Goal: Task Accomplishment & Management: Complete application form

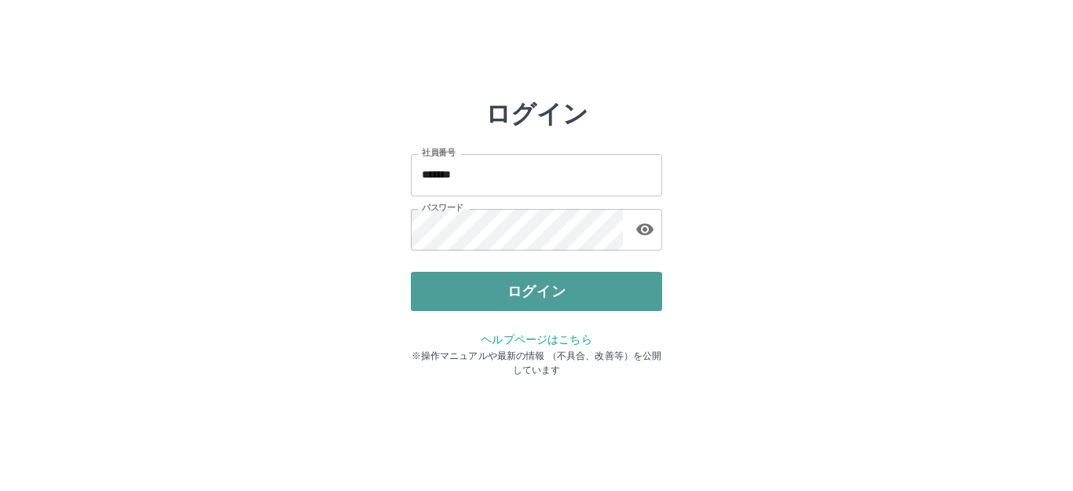
click at [596, 298] on button "ログイン" at bounding box center [536, 291] width 251 height 39
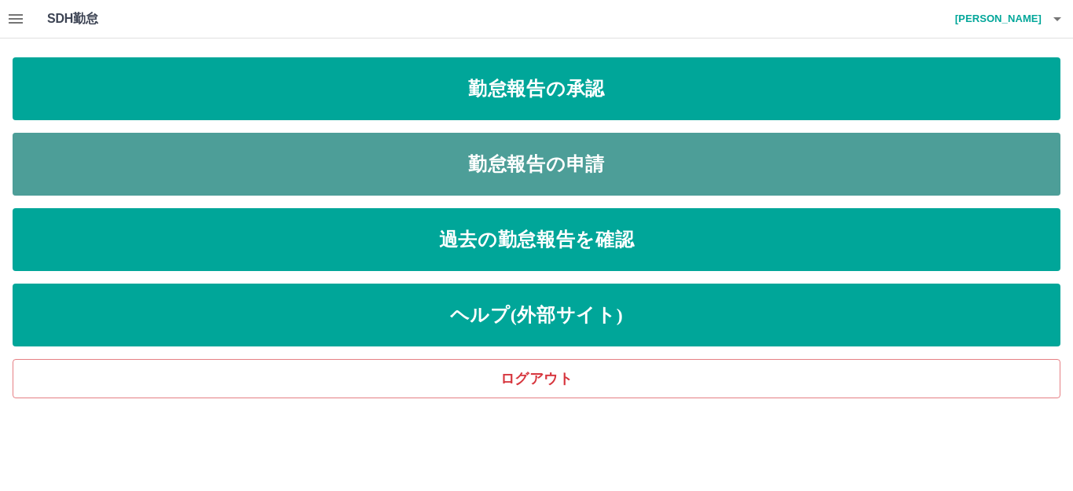
click at [594, 163] on link "勤怠報告の申請" at bounding box center [537, 164] width 1048 height 63
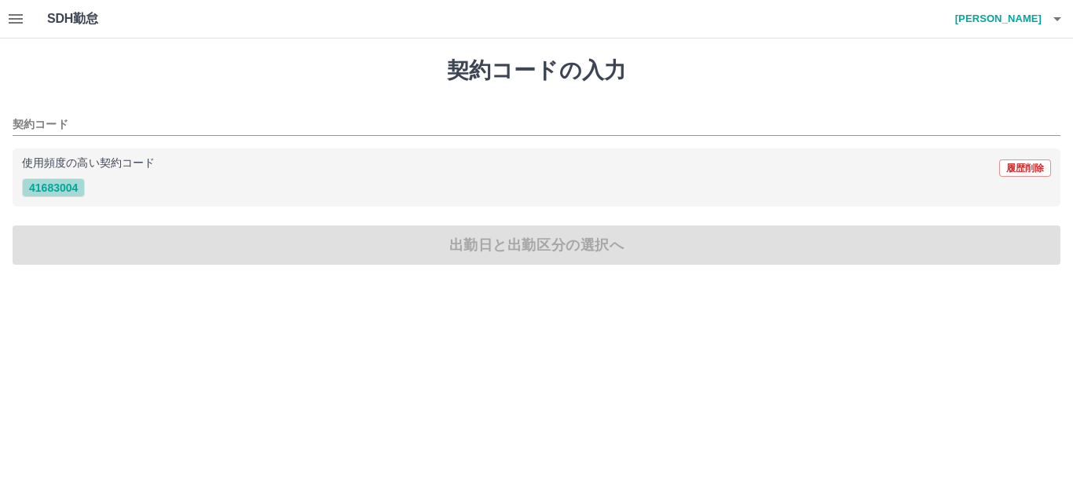
click at [53, 185] on button "41683004" at bounding box center [53, 187] width 63 height 19
type input "********"
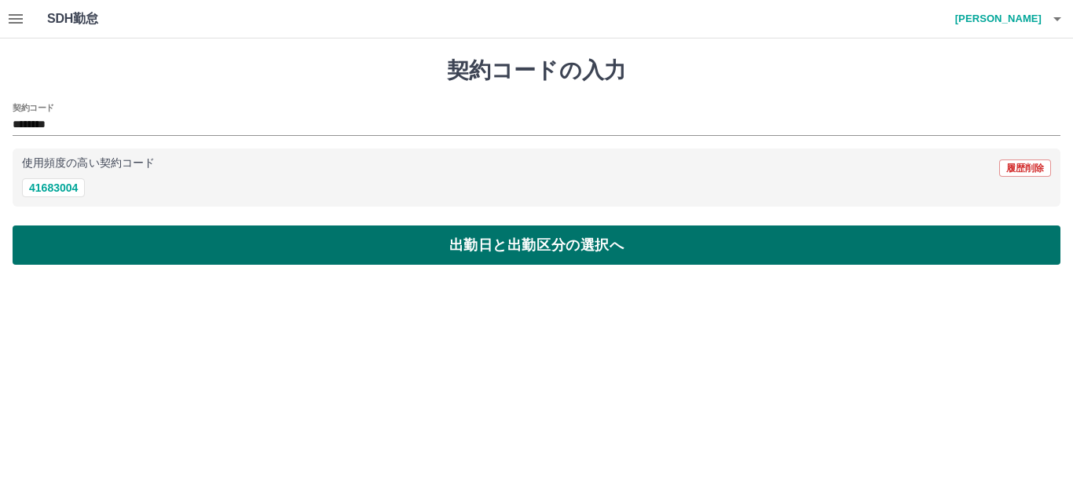
click at [81, 248] on button "出勤日と出勤区分の選択へ" at bounding box center [537, 244] width 1048 height 39
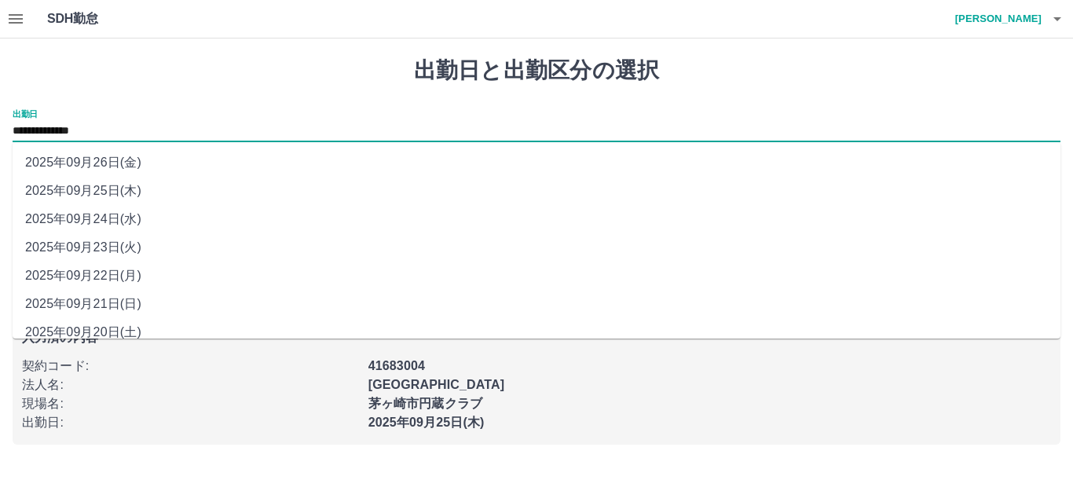
click at [46, 133] on input "**********" at bounding box center [537, 132] width 1048 height 20
click at [90, 230] on li "2025年09月24日(水)" at bounding box center [537, 219] width 1048 height 28
type input "**********"
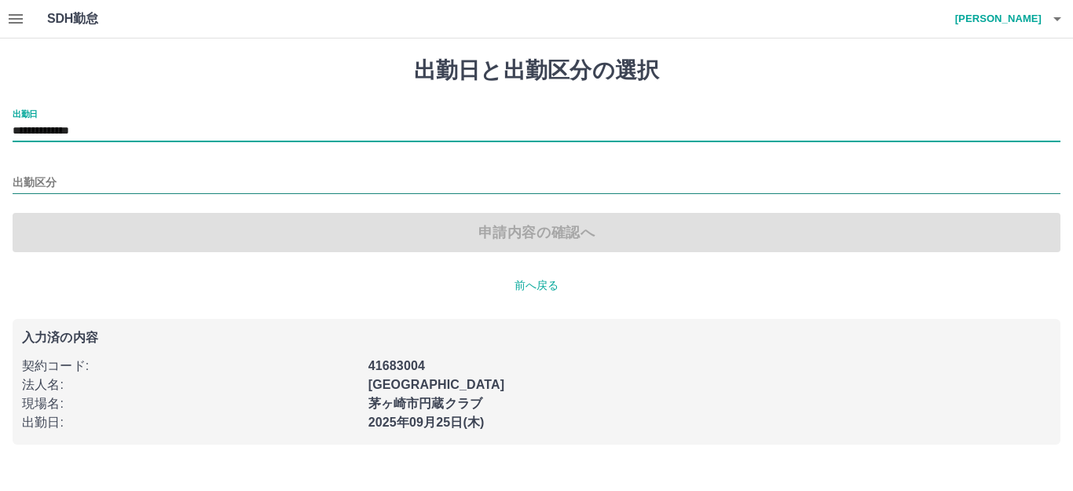
click at [35, 193] on div at bounding box center [537, 184] width 1048 height 20
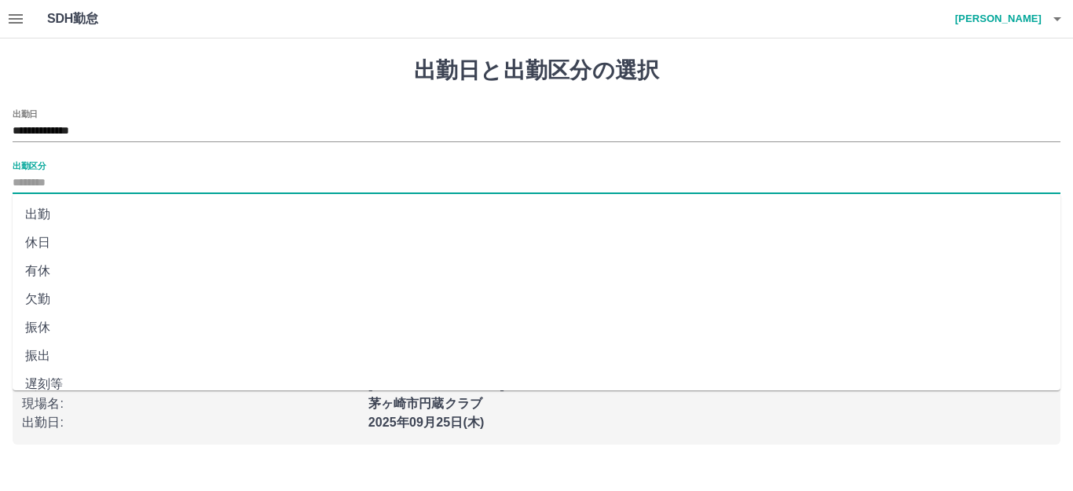
click at [40, 214] on li "出勤" at bounding box center [537, 214] width 1048 height 28
type input "**"
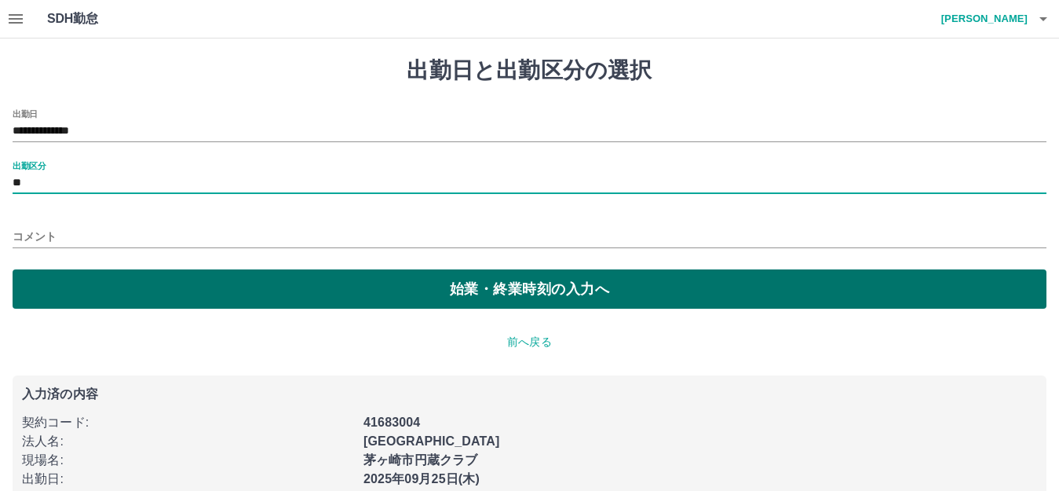
click at [91, 274] on button "始業・終業時刻の入力へ" at bounding box center [530, 288] width 1034 height 39
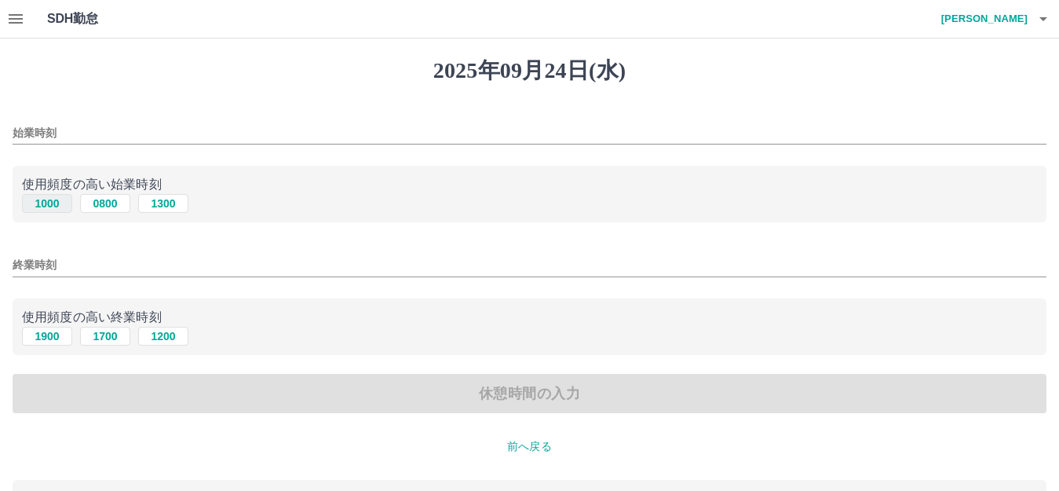
click at [44, 207] on button "1000" at bounding box center [47, 203] width 50 height 19
type input "****"
click at [52, 335] on button "1900" at bounding box center [47, 336] width 50 height 19
type input "****"
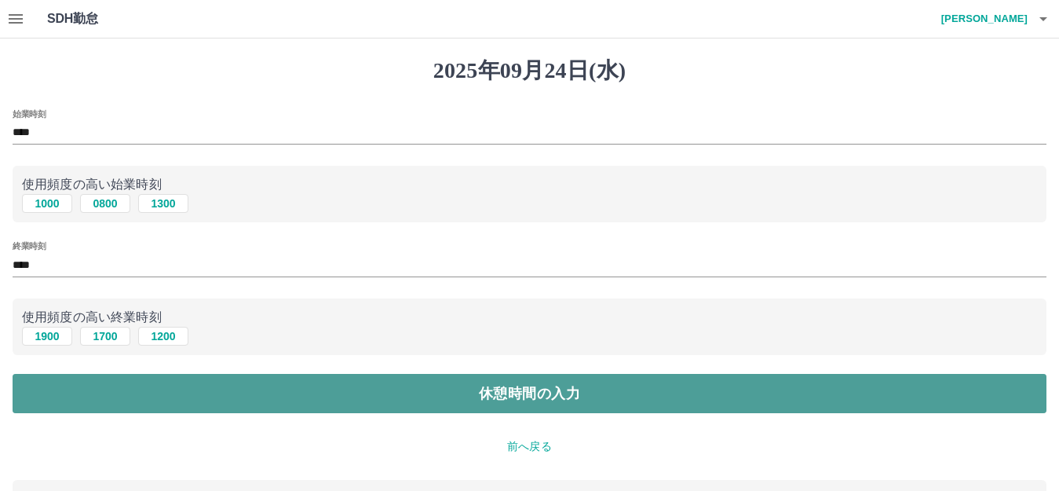
click at [102, 397] on button "休憩時間の入力" at bounding box center [530, 393] width 1034 height 39
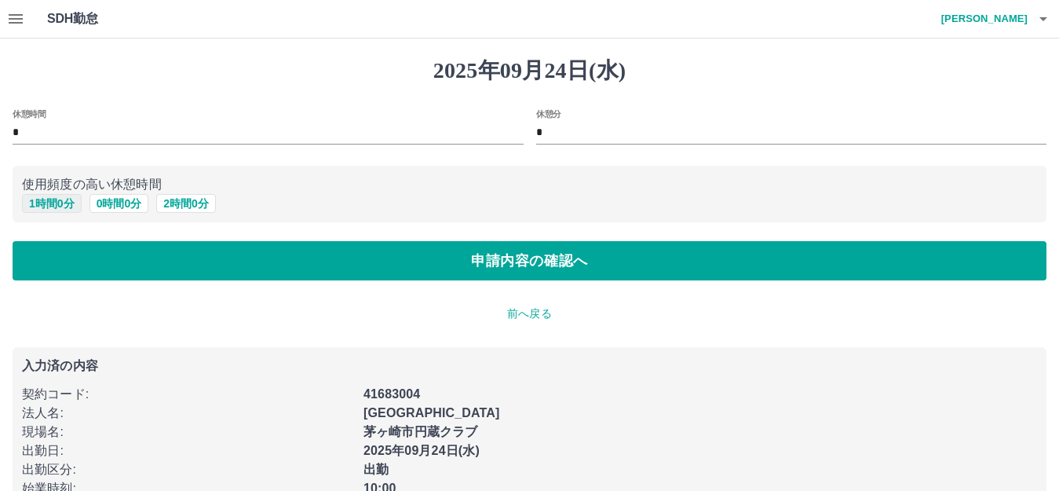
click at [56, 211] on button "1 時間 0 分" at bounding box center [52, 203] width 60 height 19
type input "*"
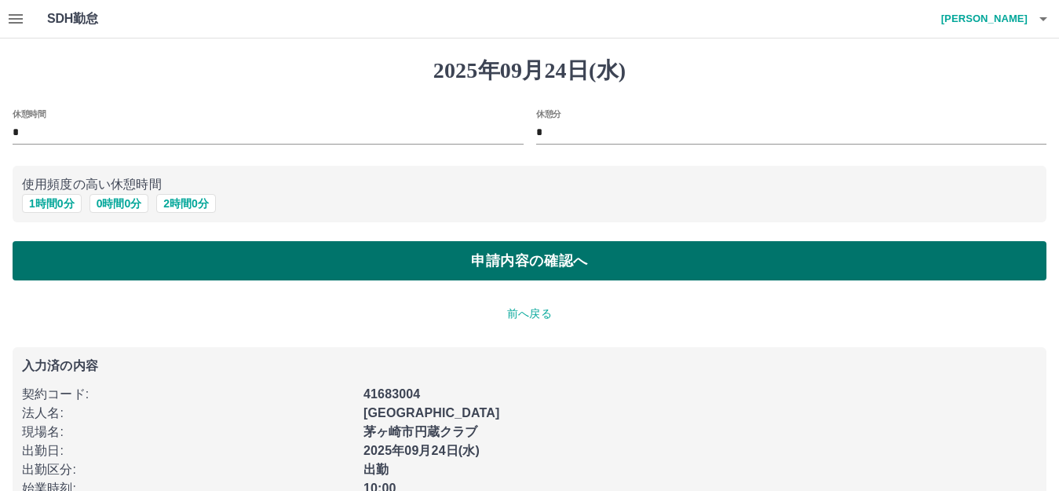
click at [143, 250] on button "申請内容の確認へ" at bounding box center [530, 260] width 1034 height 39
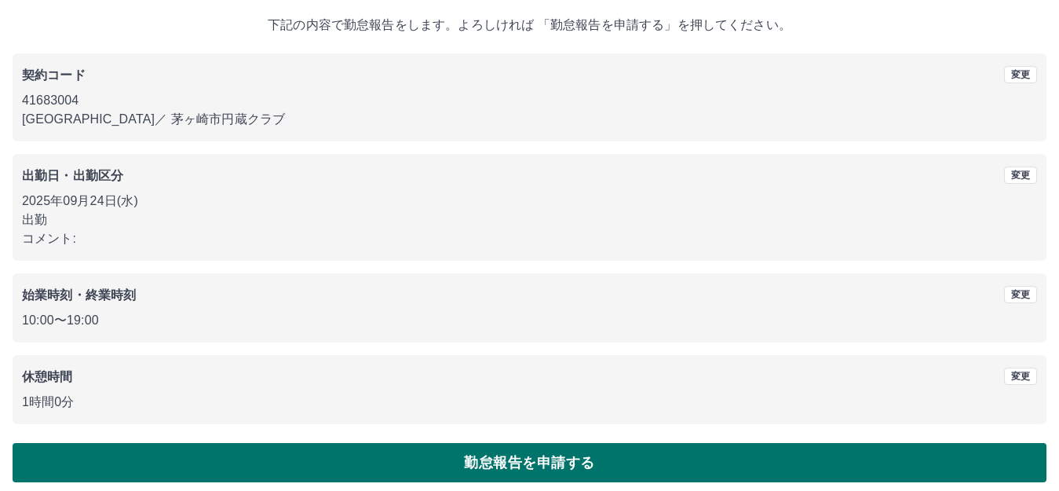
scroll to position [97, 0]
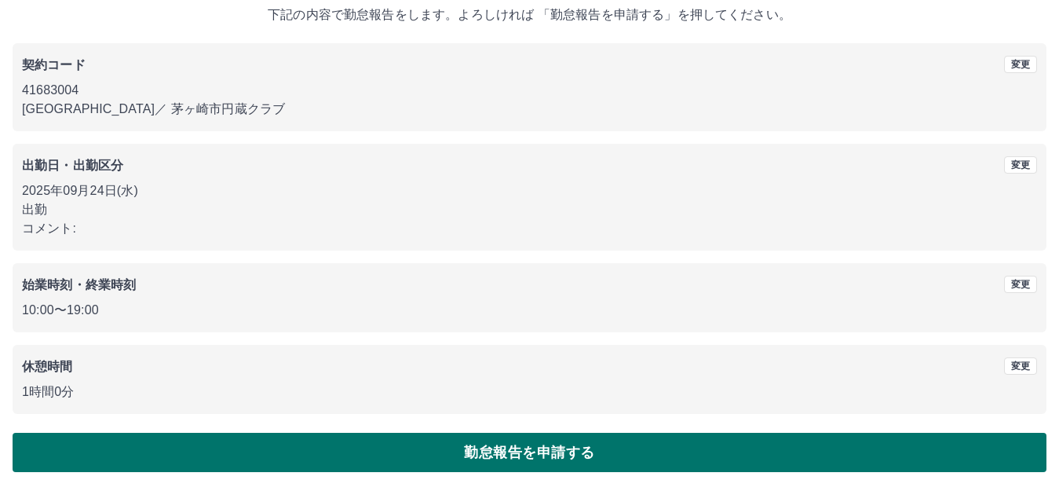
click at [652, 455] on button "勤怠報告を申請する" at bounding box center [530, 452] width 1034 height 39
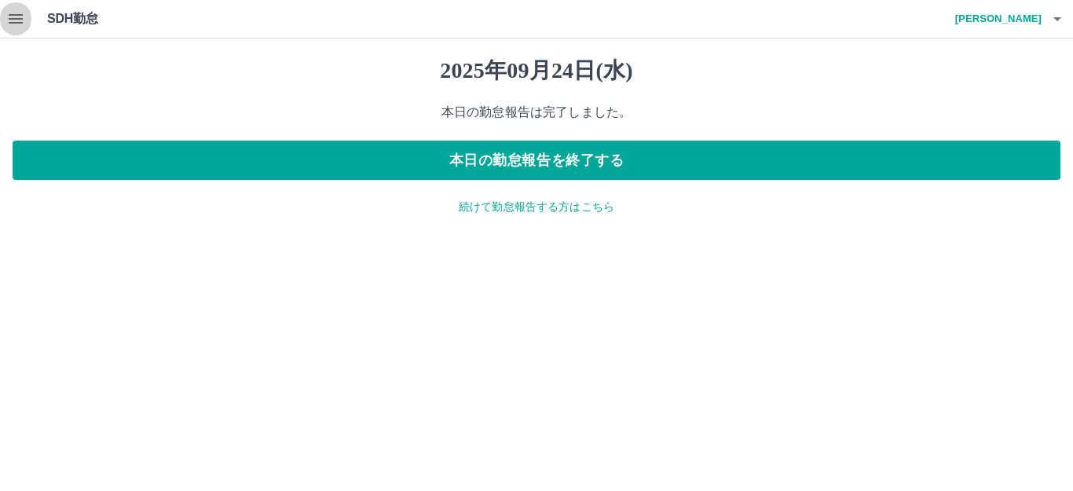
click at [23, 20] on icon "button" at bounding box center [15, 18] width 19 height 19
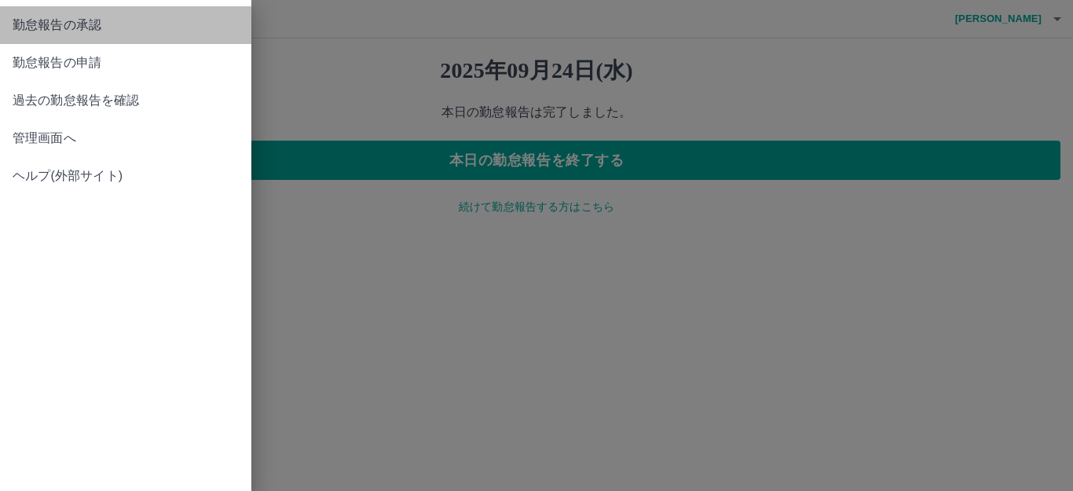
click at [81, 26] on span "勤怠報告の承認" at bounding box center [126, 25] width 226 height 19
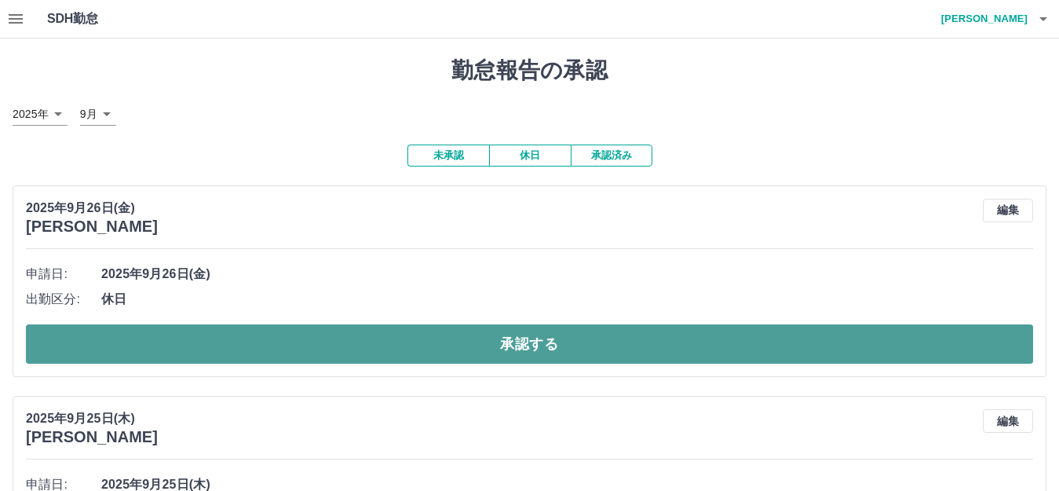
click at [408, 347] on button "承認する" at bounding box center [529, 343] width 1007 height 39
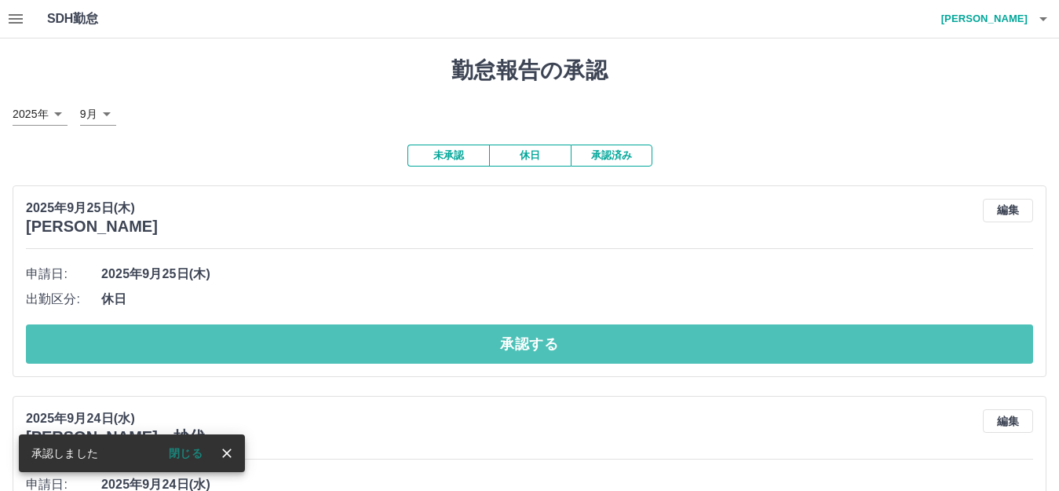
click at [523, 339] on button "承認する" at bounding box center [529, 343] width 1007 height 39
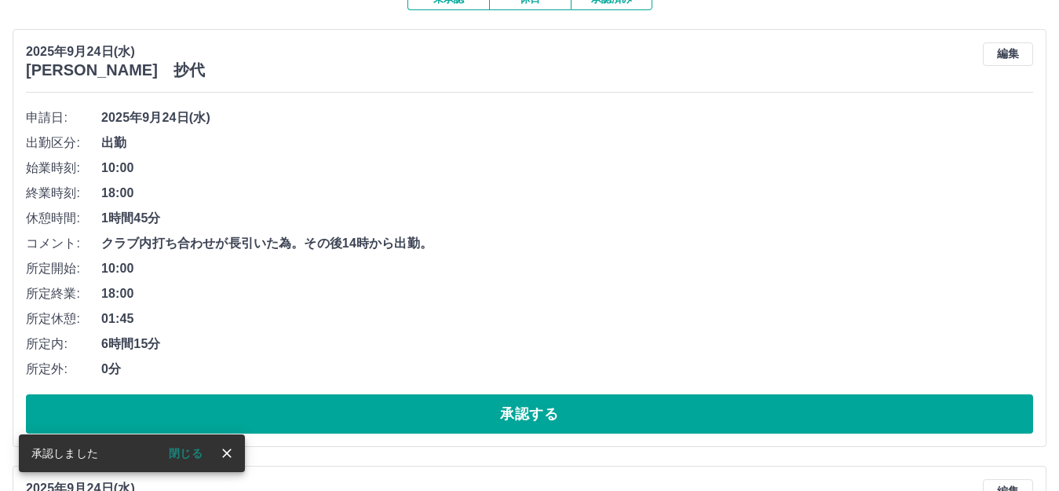
scroll to position [157, 0]
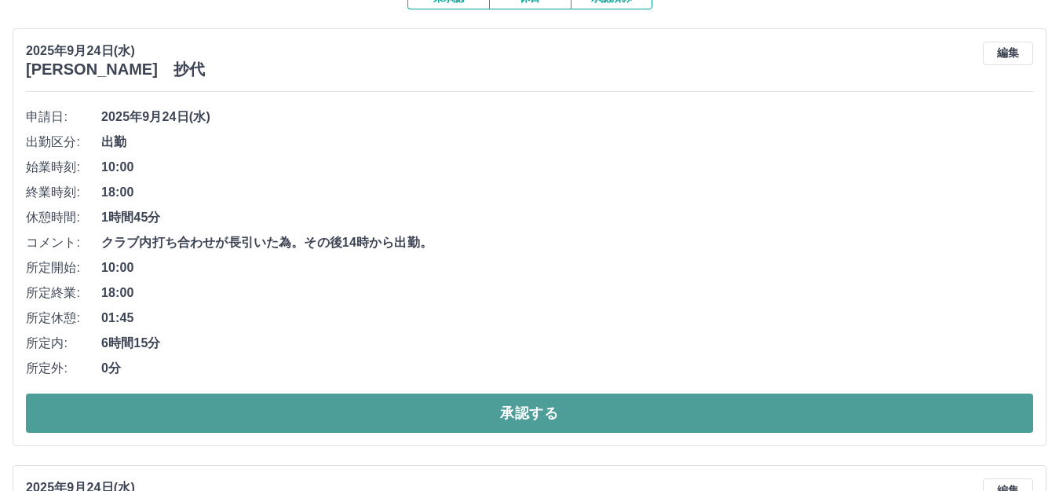
click at [527, 416] on button "承認する" at bounding box center [529, 412] width 1007 height 39
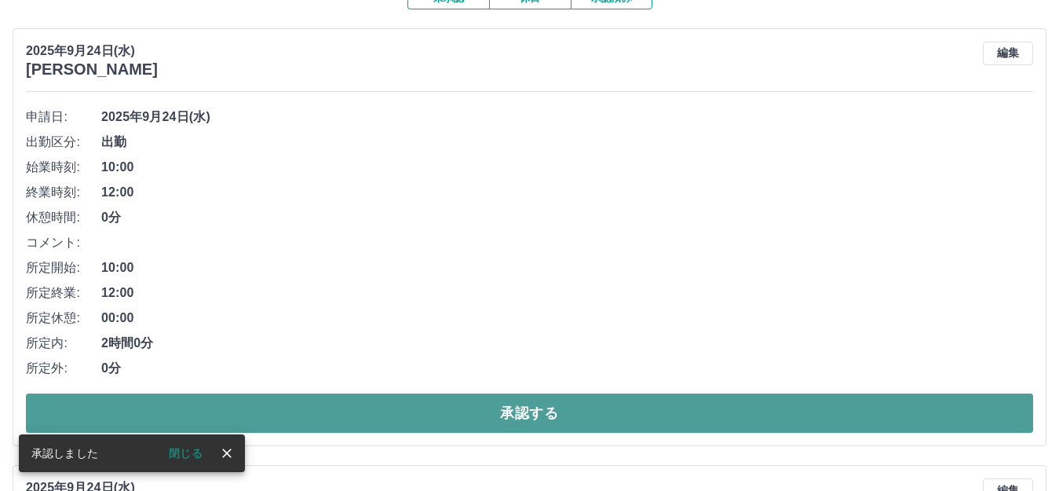
click at [538, 416] on button "承認する" at bounding box center [529, 412] width 1007 height 39
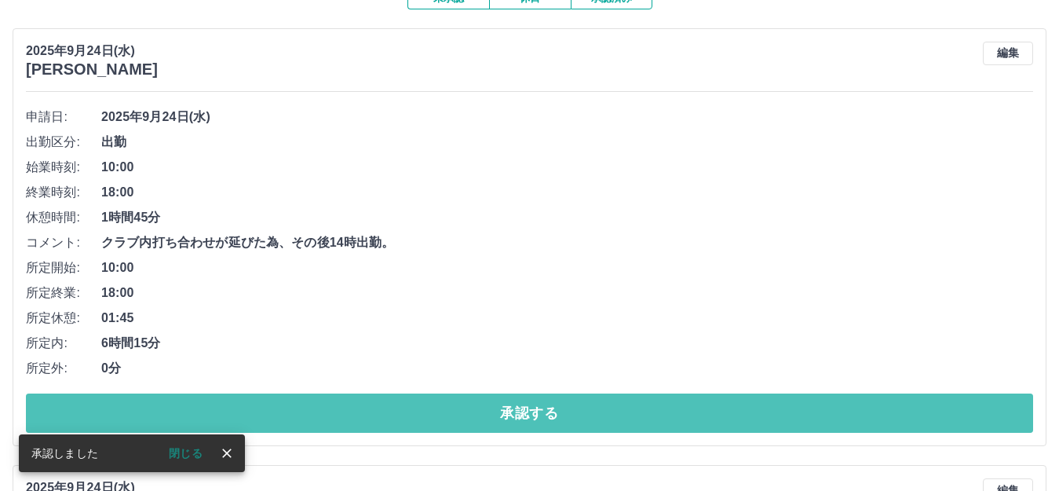
click at [538, 416] on button "承認する" at bounding box center [529, 412] width 1007 height 39
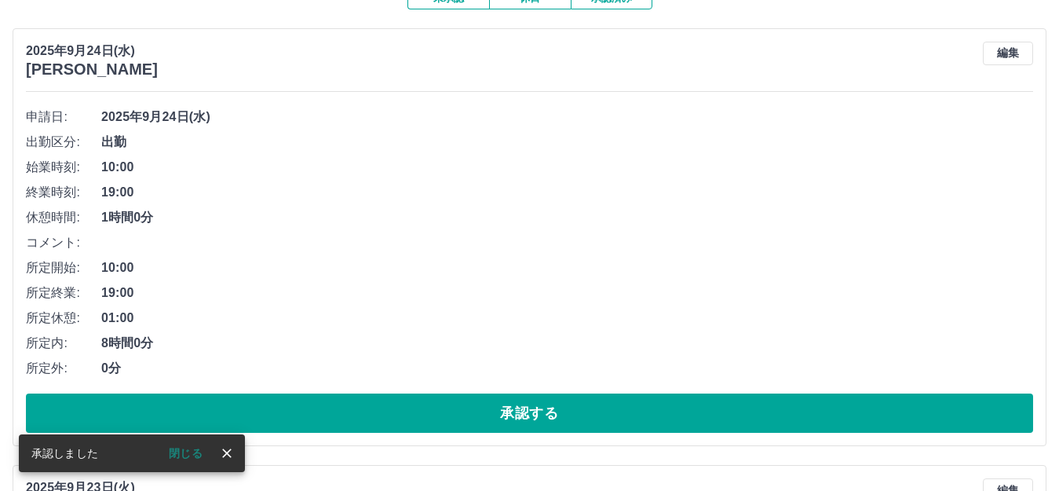
click at [538, 416] on button "承認する" at bounding box center [529, 412] width 1007 height 39
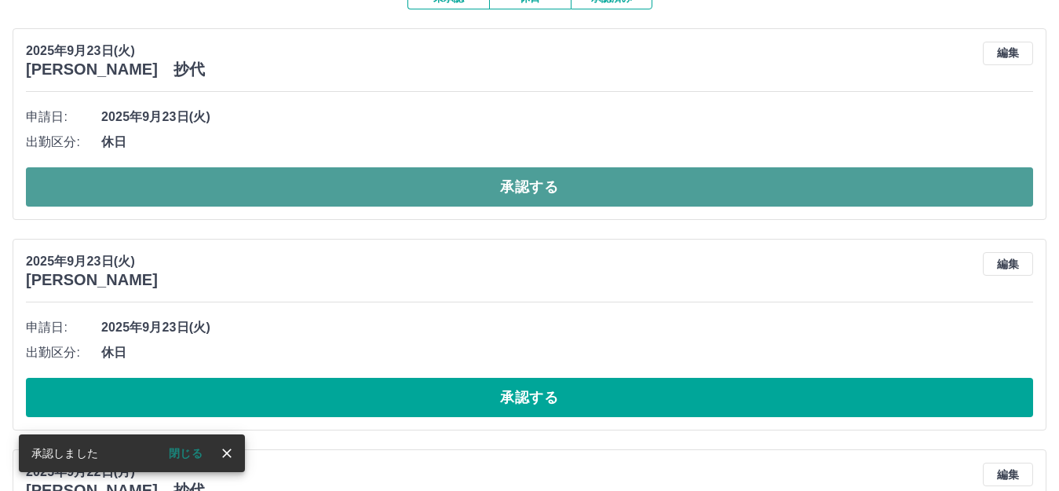
click at [568, 184] on button "承認する" at bounding box center [529, 186] width 1007 height 39
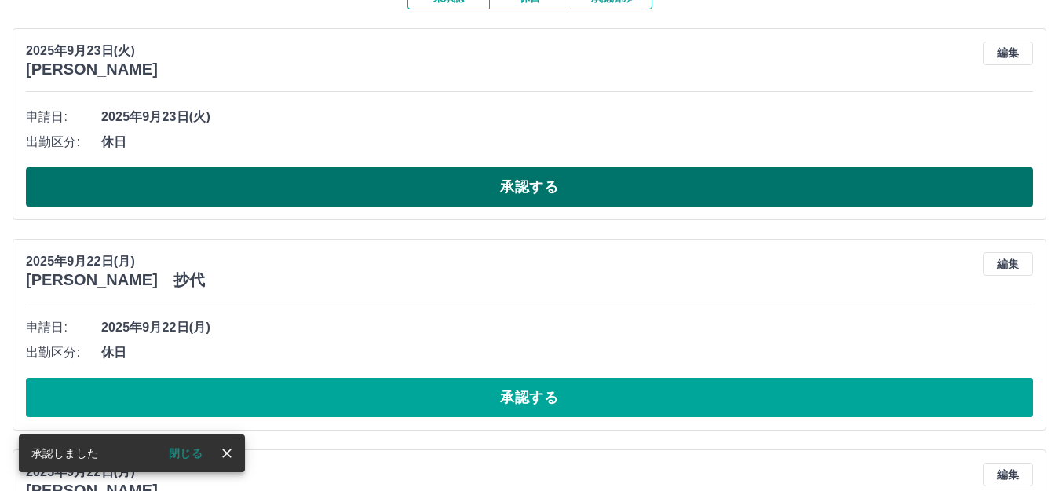
click at [531, 187] on button "承認する" at bounding box center [529, 186] width 1007 height 39
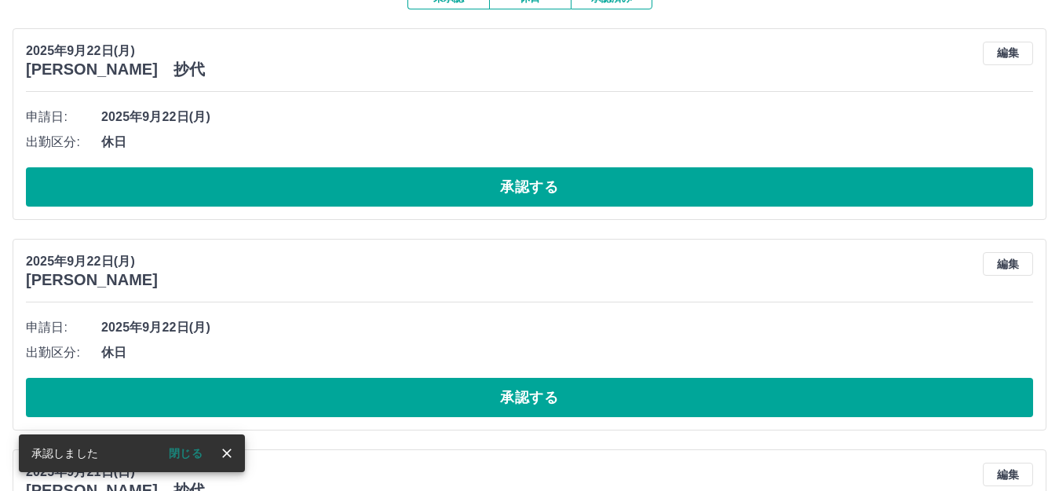
click at [531, 187] on button "承認する" at bounding box center [529, 186] width 1007 height 39
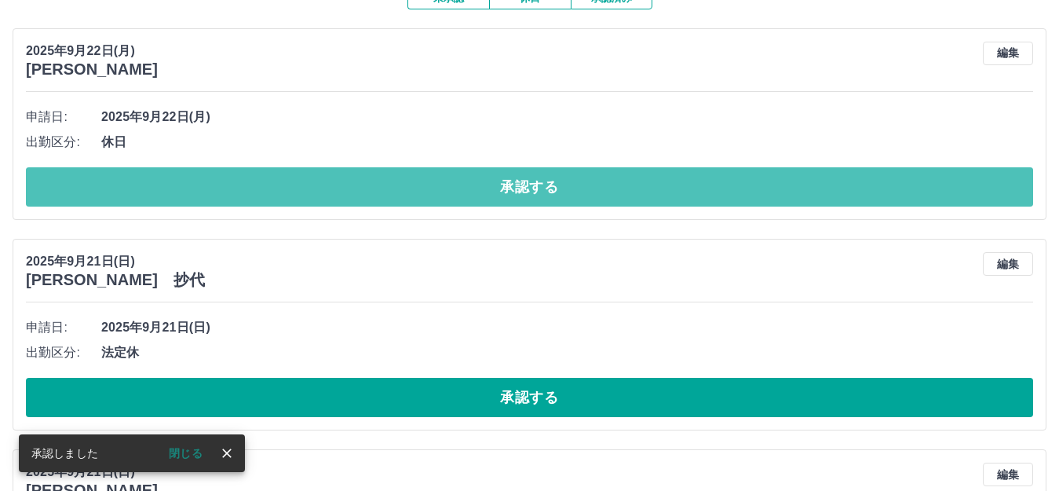
click at [531, 187] on button "承認する" at bounding box center [529, 186] width 1007 height 39
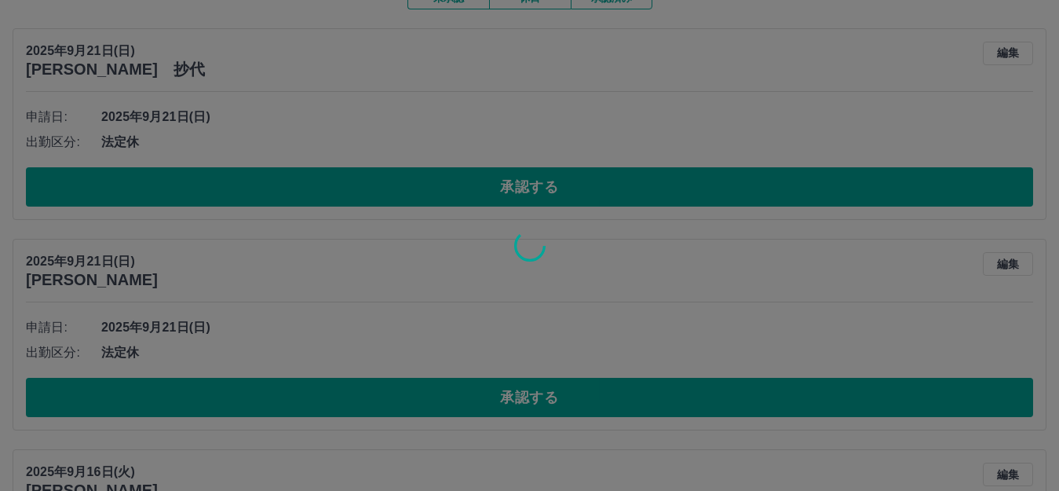
scroll to position [117, 0]
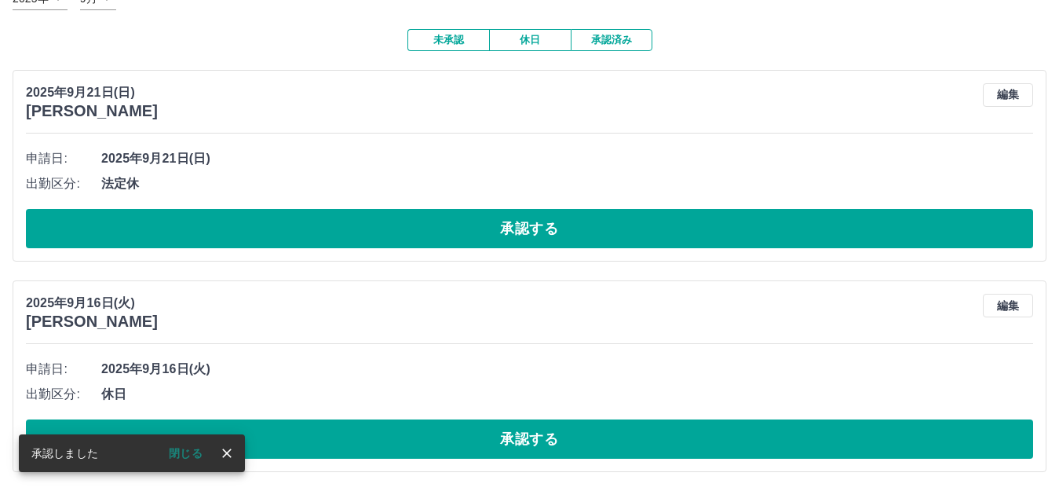
click at [531, 187] on span "法定休" at bounding box center [567, 183] width 932 height 19
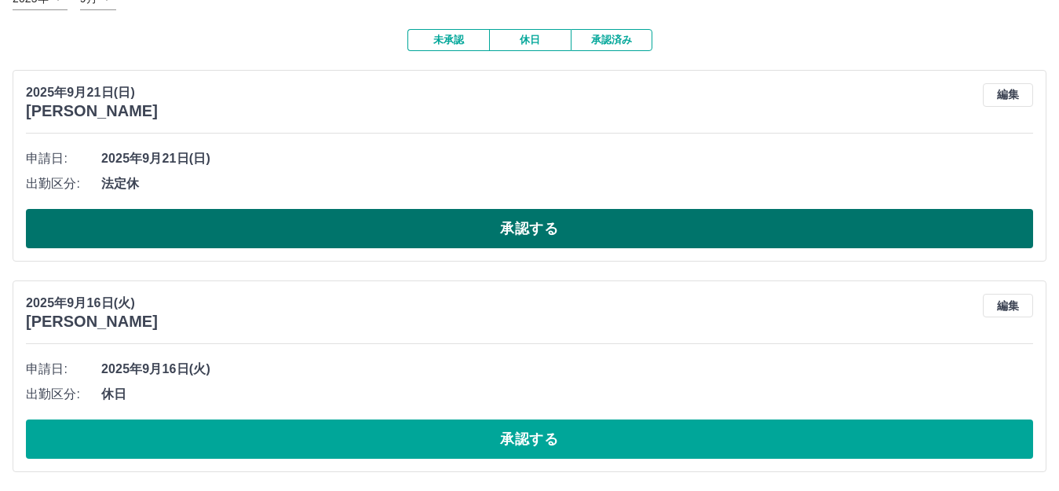
click at [539, 229] on button "承認する" at bounding box center [529, 228] width 1007 height 39
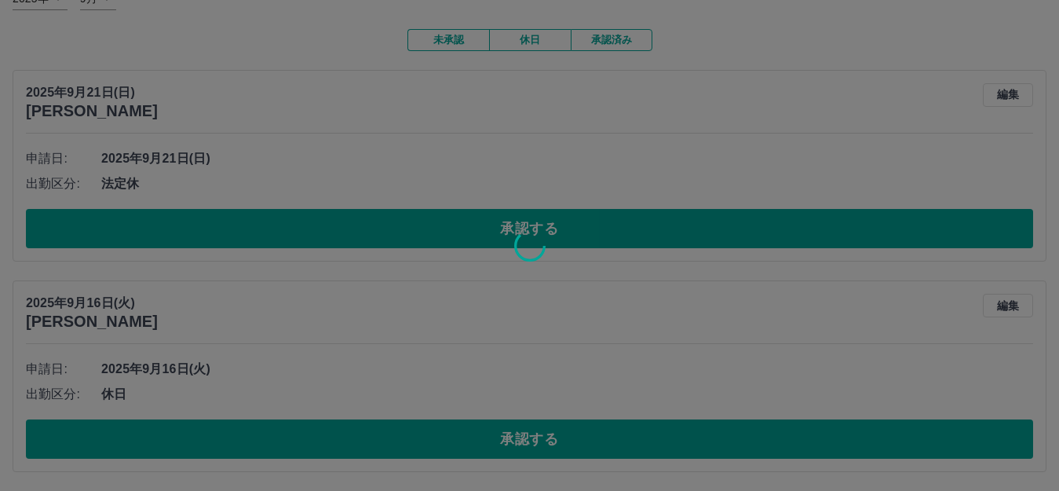
scroll to position [0, 0]
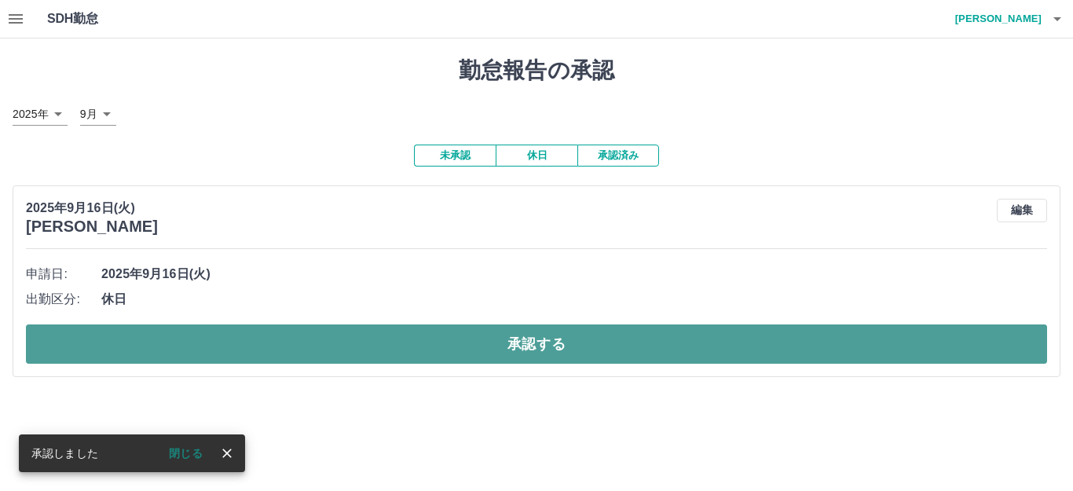
click at [488, 361] on button "承認する" at bounding box center [536, 343] width 1021 height 39
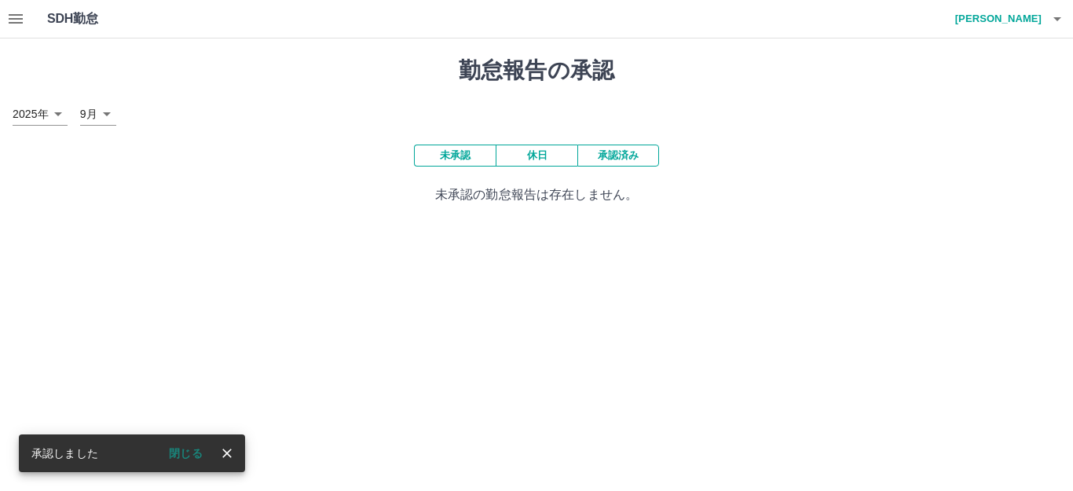
click at [637, 157] on button "承認済み" at bounding box center [618, 155] width 82 height 22
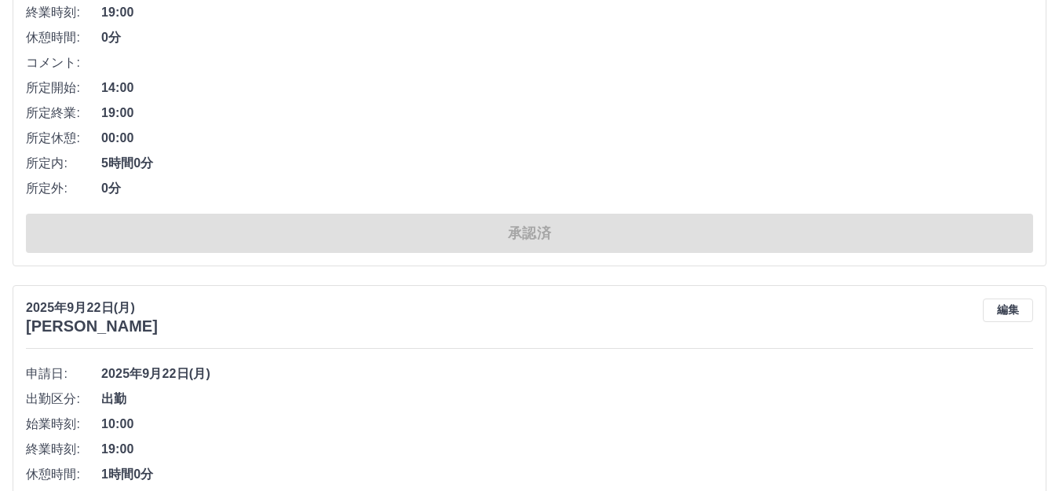
scroll to position [6901, 0]
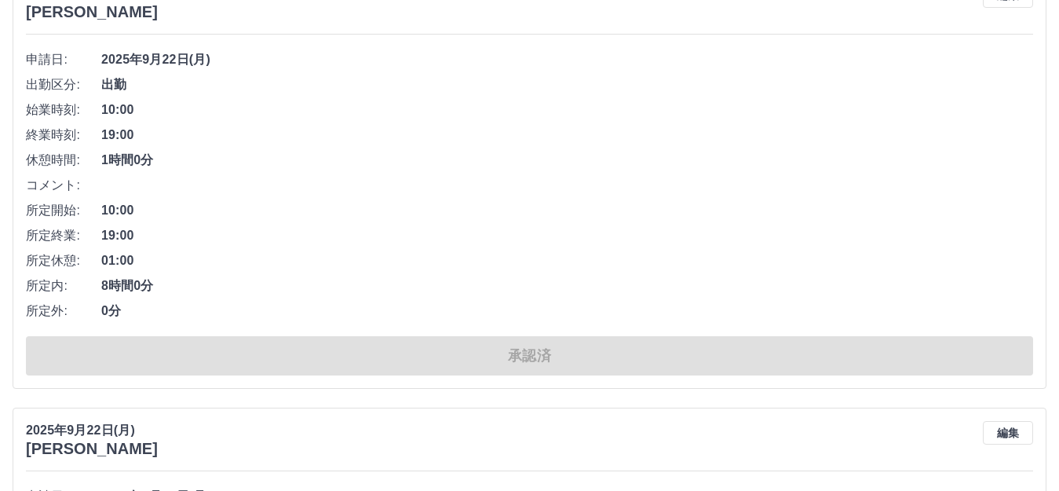
drag, startPoint x: 698, startPoint y: 214, endPoint x: 627, endPoint y: 488, distance: 283.8
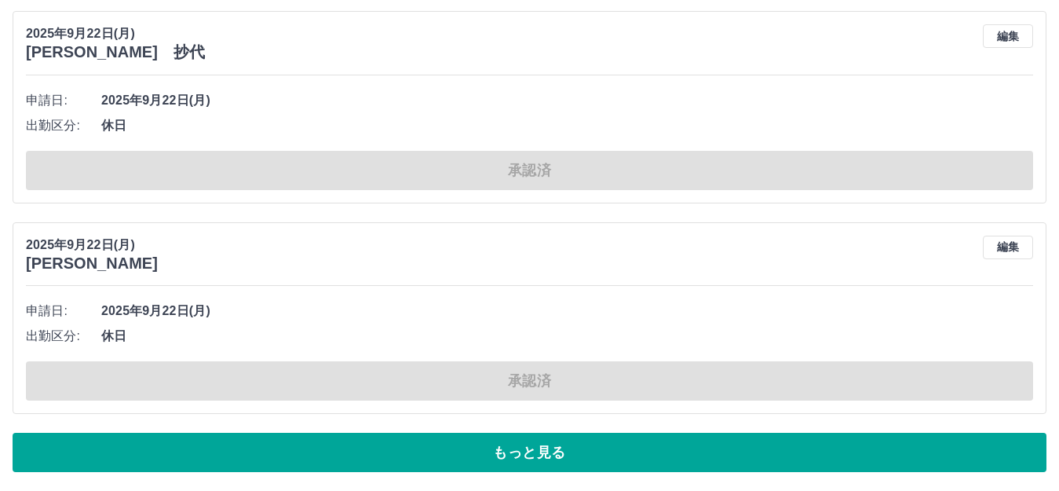
click at [642, 460] on button "もっと見る" at bounding box center [530, 452] width 1034 height 39
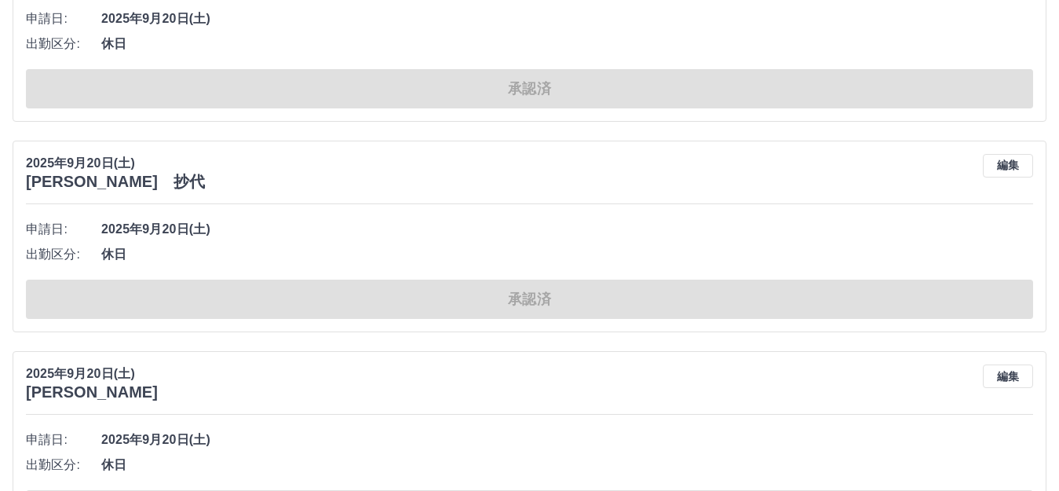
scroll to position [11652, 0]
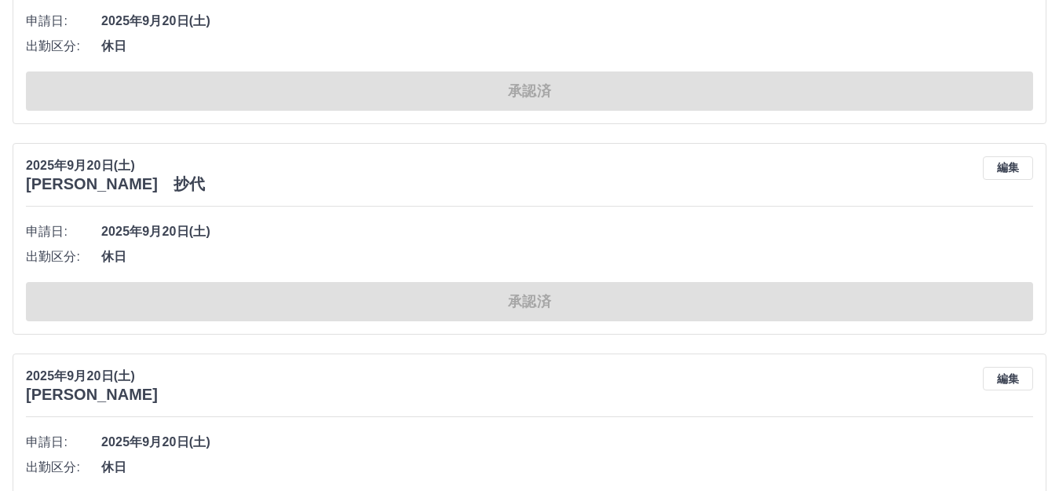
drag, startPoint x: 546, startPoint y: 196, endPoint x: 575, endPoint y: 366, distance: 172.1
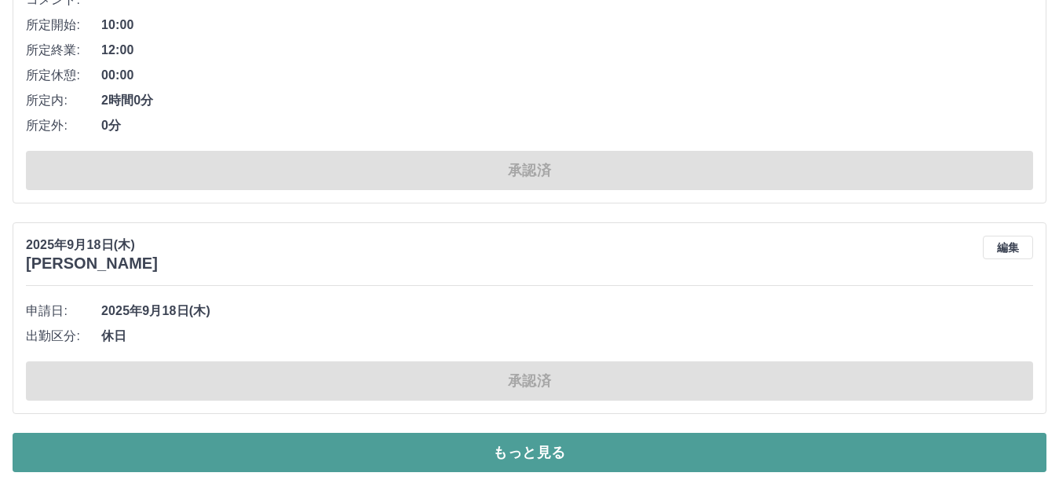
click at [531, 448] on button "もっと見る" at bounding box center [530, 452] width 1034 height 39
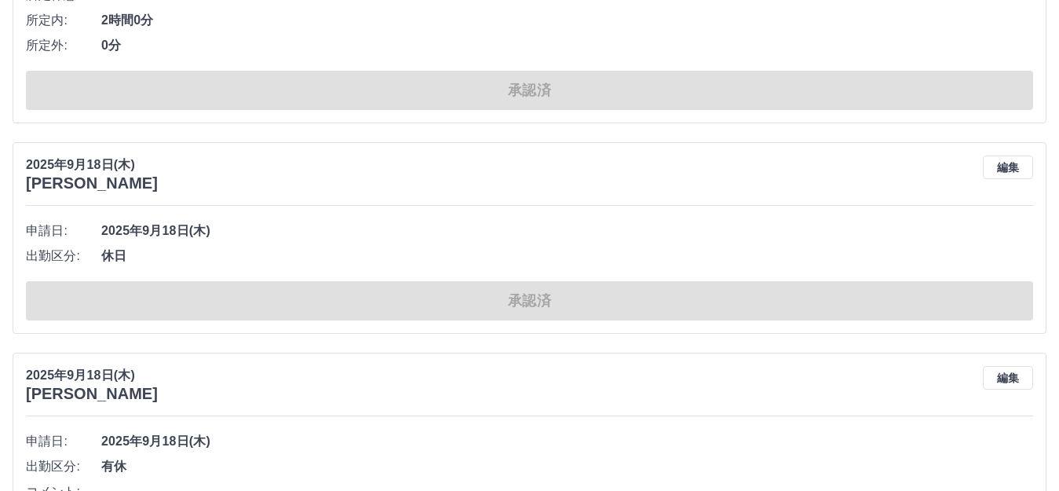
scroll to position [15579, 0]
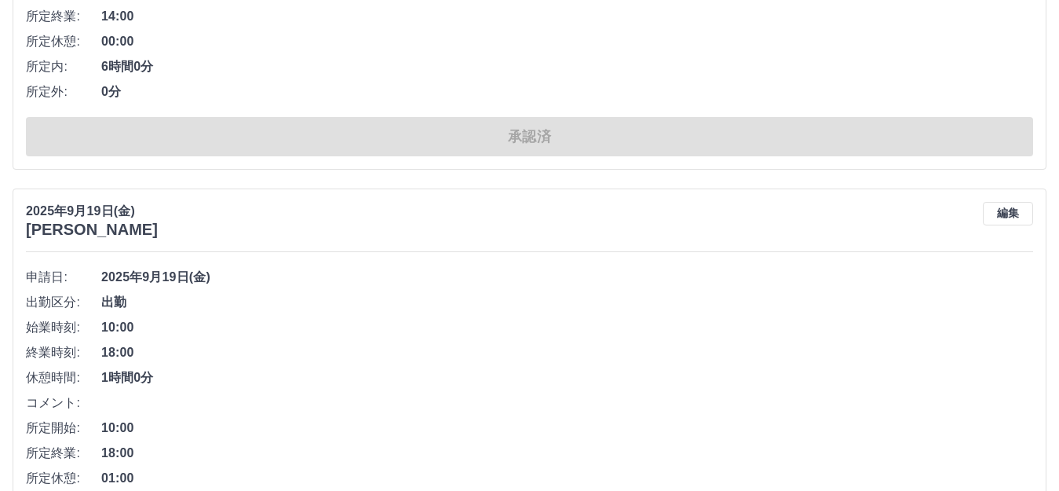
drag, startPoint x: 721, startPoint y: 245, endPoint x: 750, endPoint y: 187, distance: 65.0
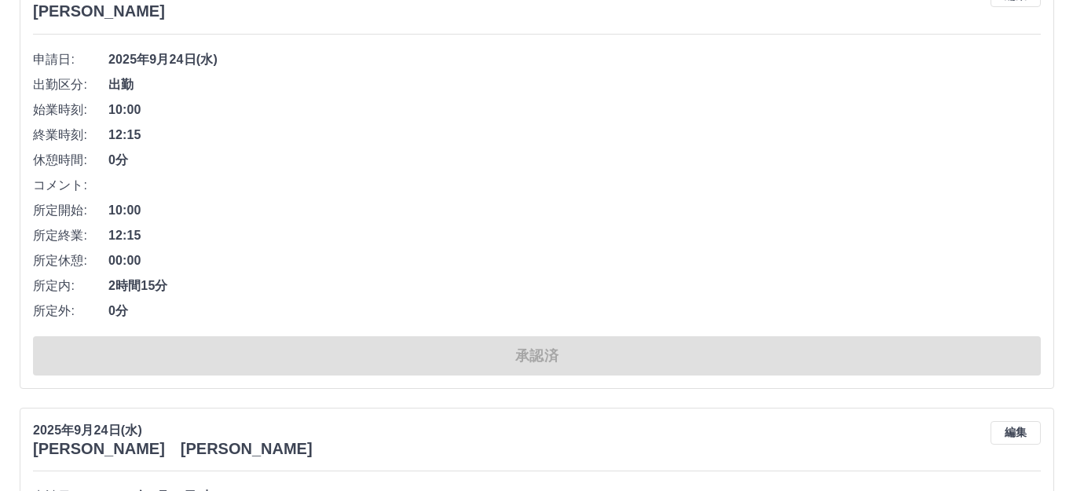
scroll to position [0, 0]
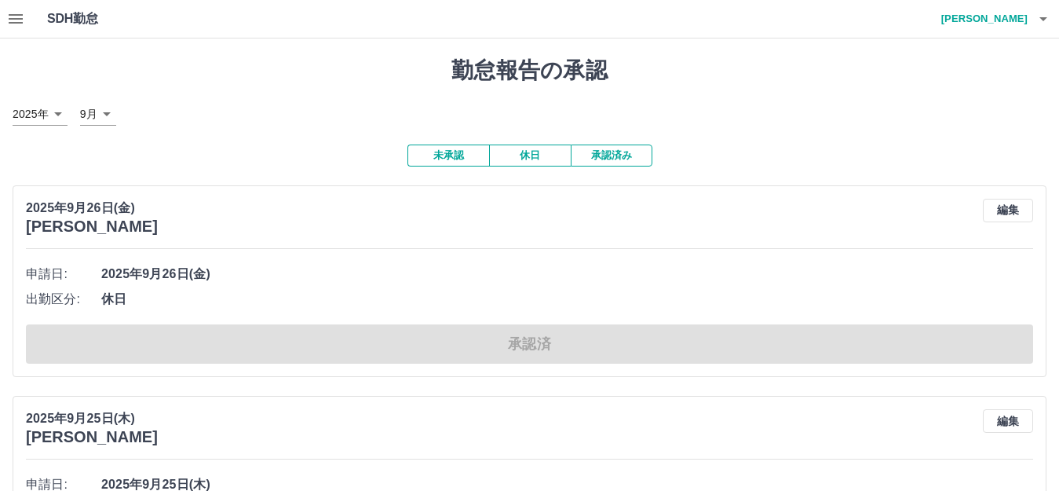
click at [1007, 24] on h4 "[PERSON_NAME]" at bounding box center [981, 19] width 94 height 38
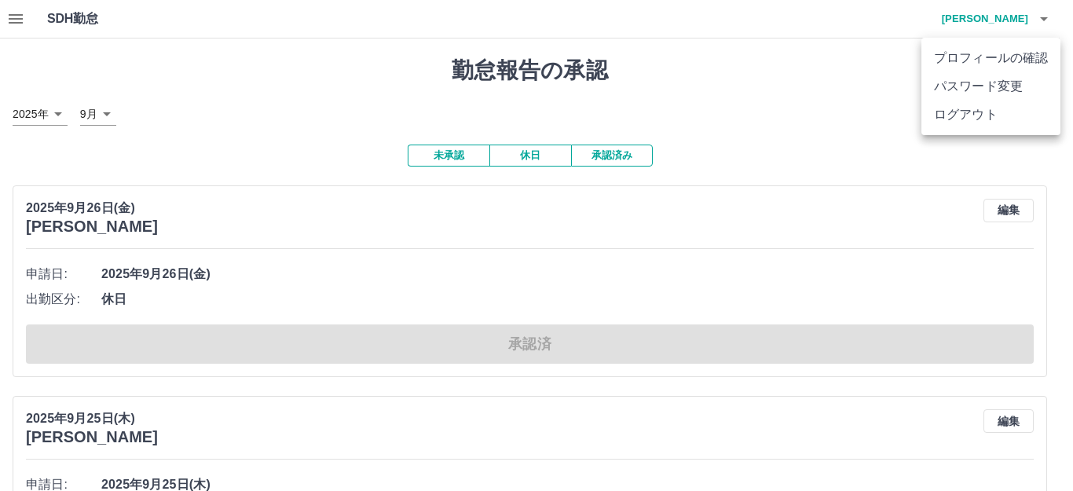
click at [989, 106] on li "ログアウト" at bounding box center [990, 115] width 139 height 28
click at [989, 111] on li "ログアウト" at bounding box center [990, 115] width 139 height 28
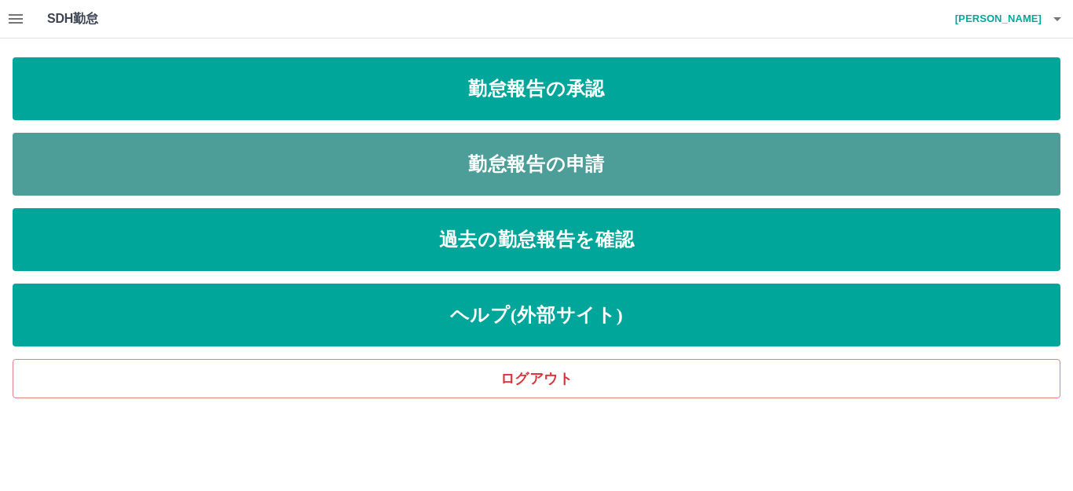
click at [581, 159] on link "勤怠報告の申請" at bounding box center [537, 164] width 1048 height 63
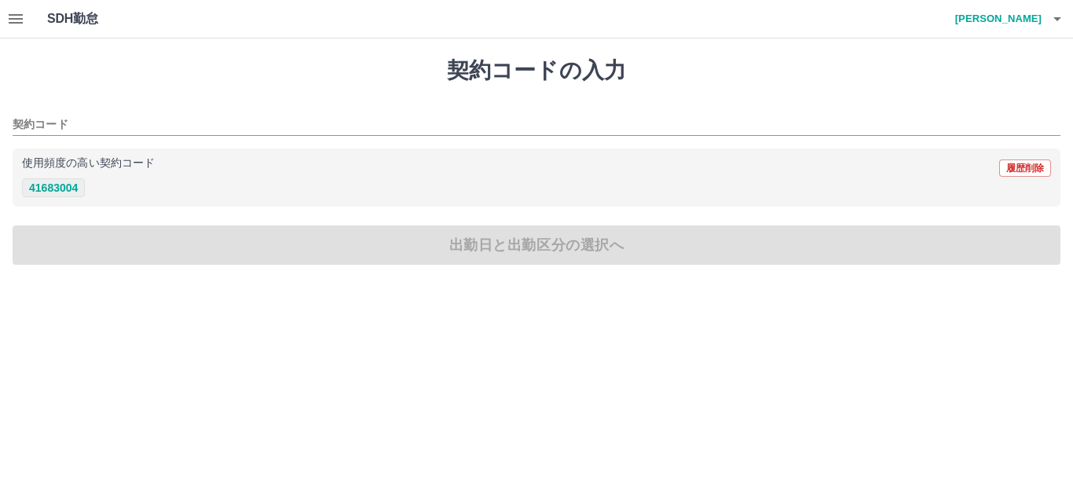
drag, startPoint x: 66, startPoint y: 177, endPoint x: 68, endPoint y: 186, distance: 8.8
click at [67, 181] on div "41683004" at bounding box center [536, 188] width 1029 height 20
click at [68, 186] on button "41683004" at bounding box center [53, 187] width 63 height 19
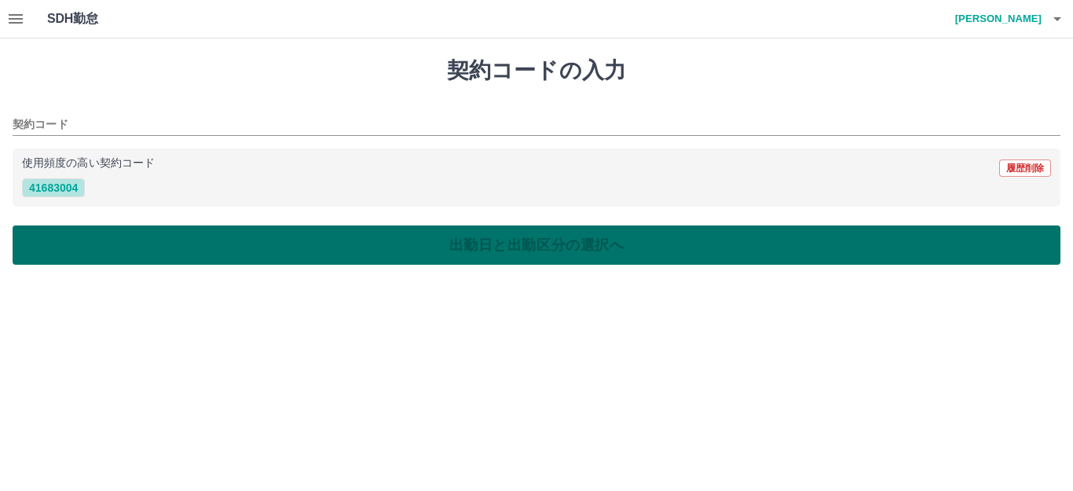
type input "********"
click at [95, 250] on button "出勤日と出勤区分の選択へ" at bounding box center [537, 244] width 1048 height 39
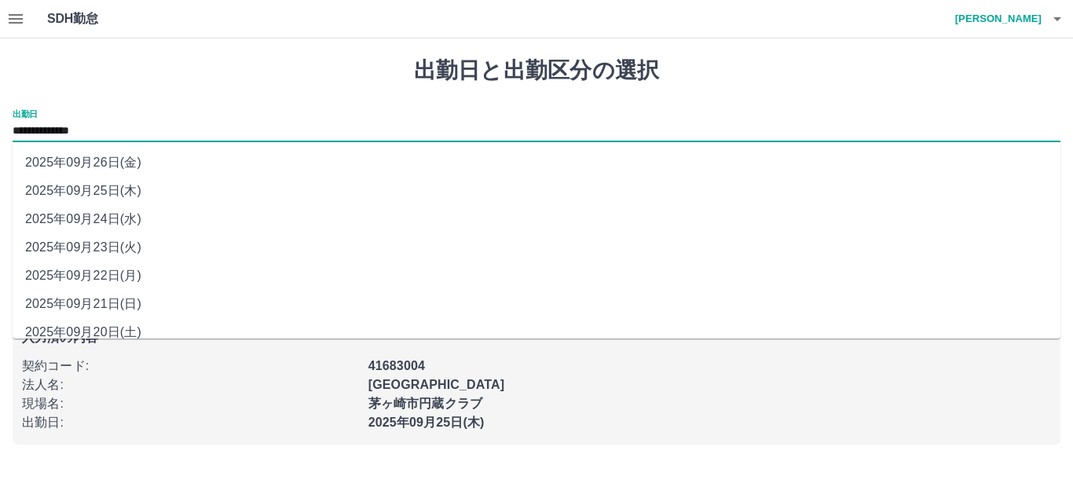
click at [64, 130] on input "**********" at bounding box center [537, 132] width 1048 height 20
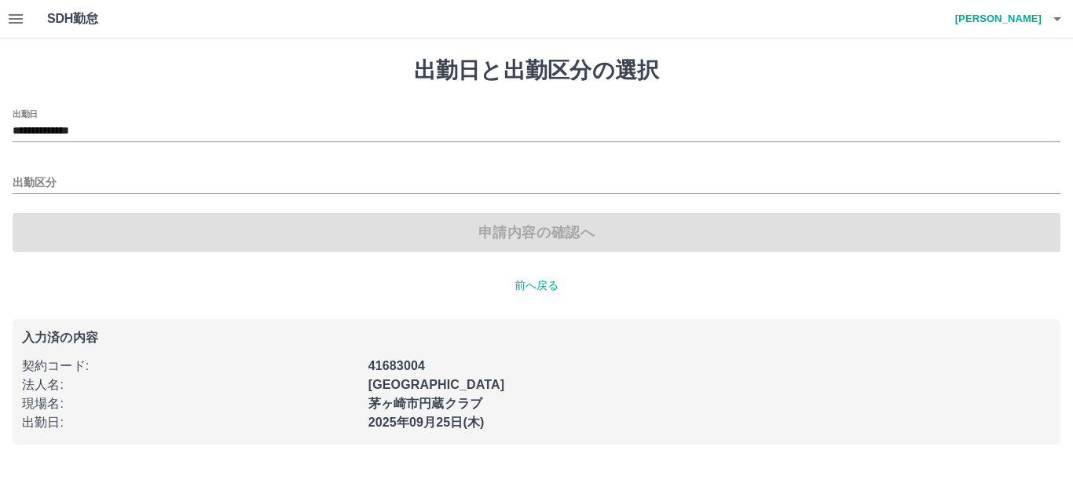
click at [185, 81] on h1 "出勤日と出勤区分の選択" at bounding box center [537, 70] width 1048 height 27
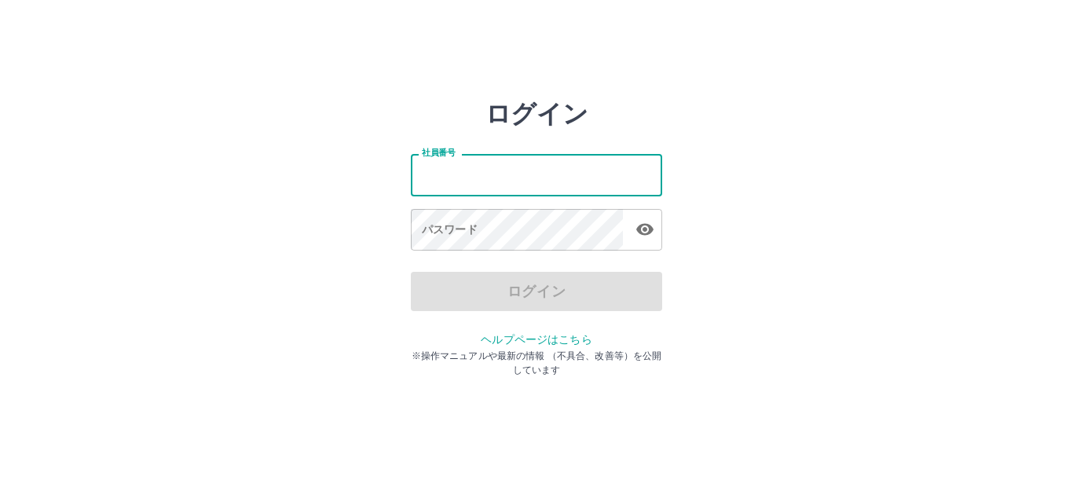
click at [510, 163] on input "社員番号" at bounding box center [536, 175] width 251 height 42
type input "*"
type input "*******"
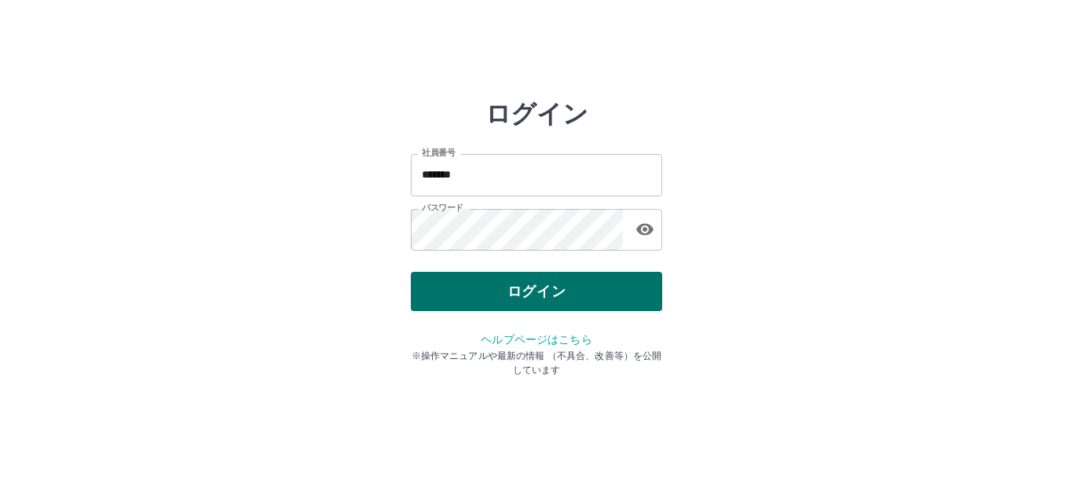
drag, startPoint x: 569, startPoint y: 272, endPoint x: 575, endPoint y: 290, distance: 19.1
click at [575, 290] on div "ログイン 社員番号 ******* 社員番号 パスワード パスワード ログイン ヘルプページはこちら ※操作マニュアルや最新の情報 （不具合、改善等）を公開し…" at bounding box center [536, 224] width 251 height 251
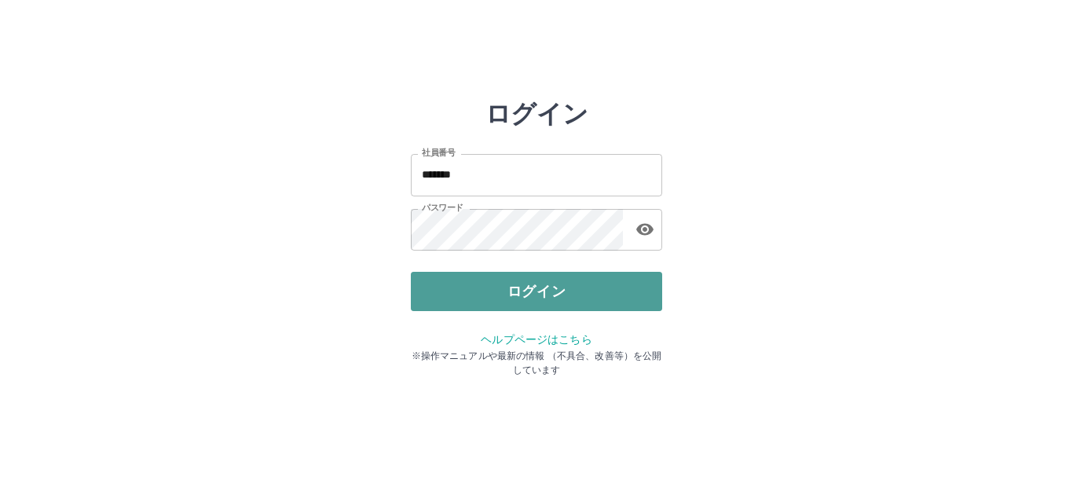
click at [576, 293] on button "ログイン" at bounding box center [536, 291] width 251 height 39
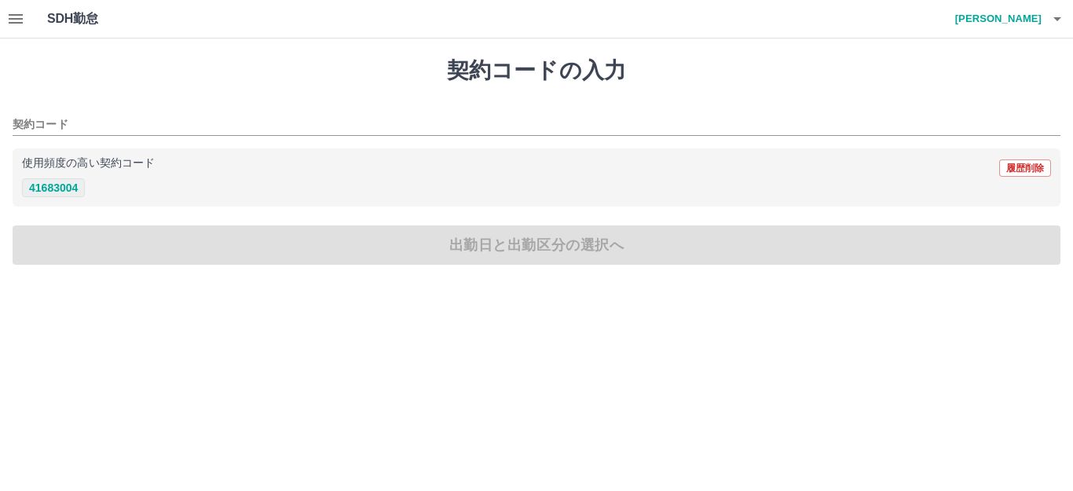
click at [73, 186] on button "41683004" at bounding box center [53, 187] width 63 height 19
type input "********"
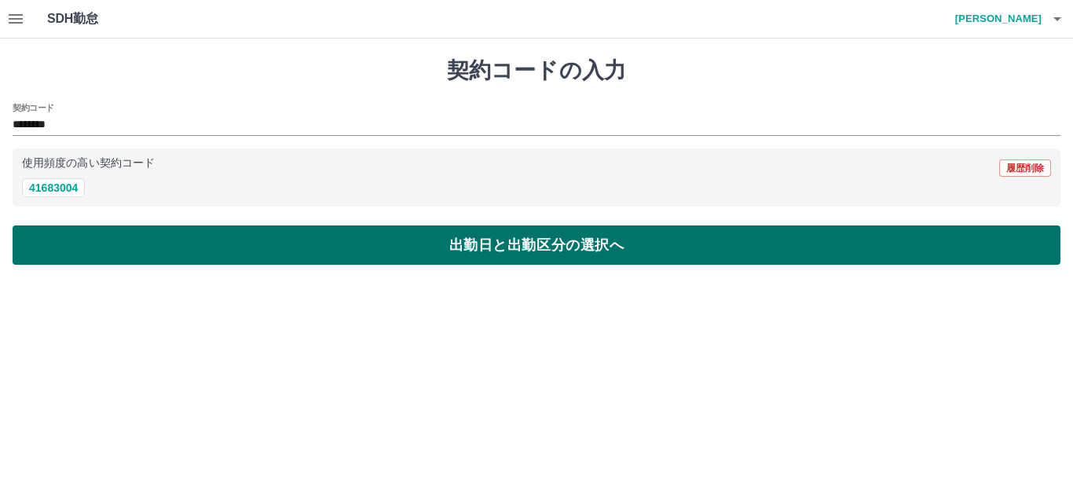
click at [151, 258] on button "出勤日と出勤区分の選択へ" at bounding box center [537, 244] width 1048 height 39
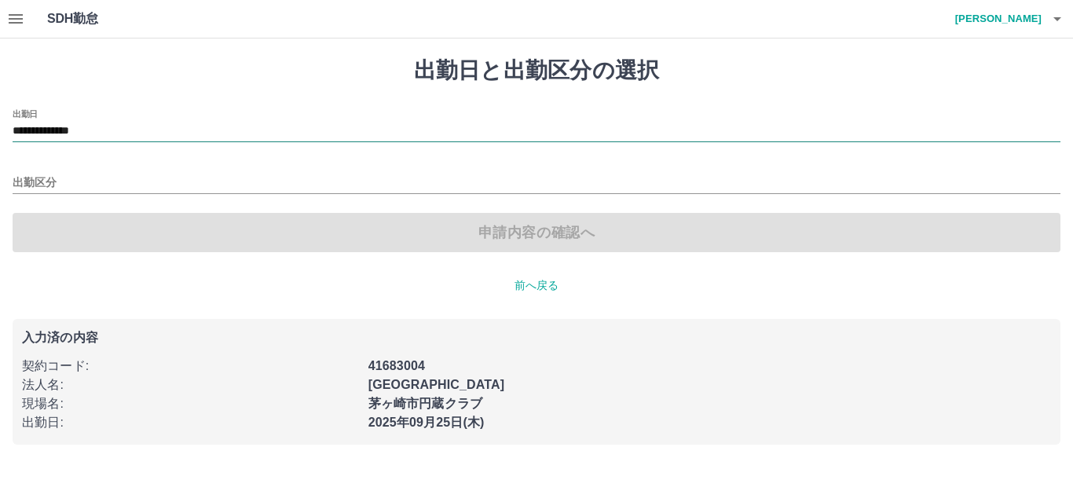
click at [57, 134] on input "**********" at bounding box center [537, 132] width 1048 height 20
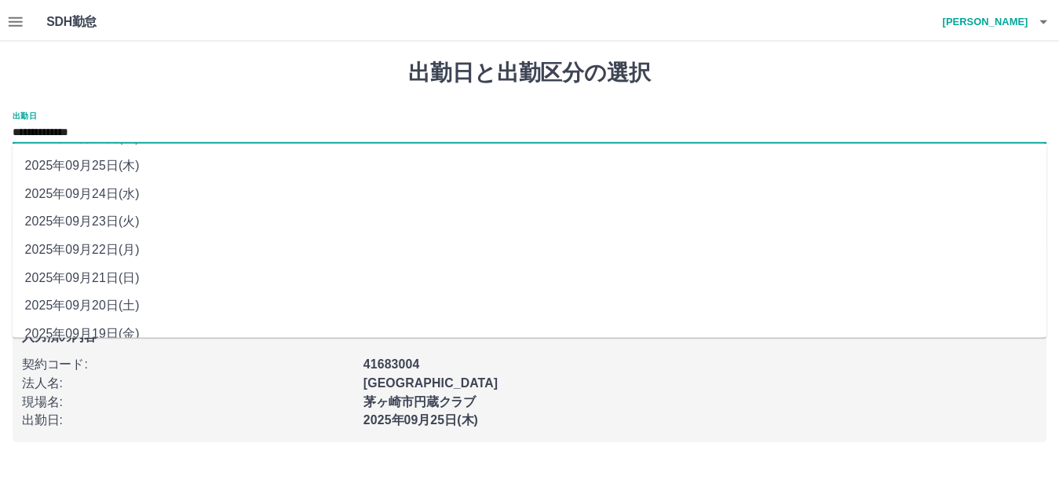
scroll to position [71, 0]
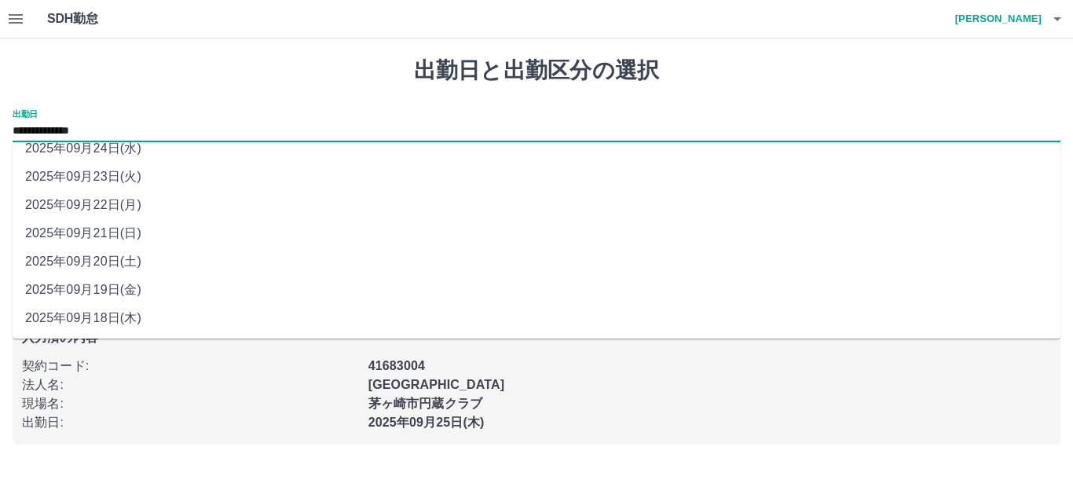
click at [119, 316] on li "2025年09月18日(木)" at bounding box center [537, 318] width 1048 height 28
type input "**********"
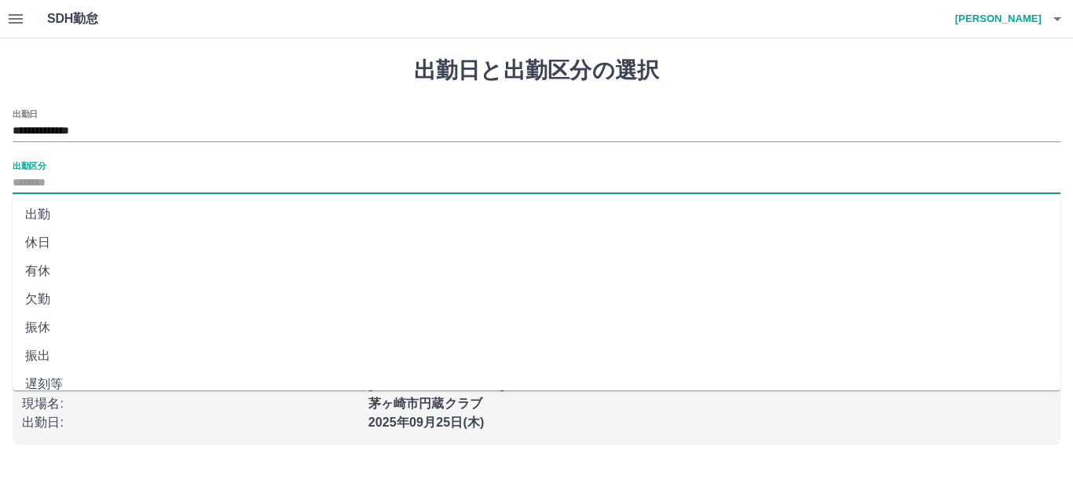
click at [60, 185] on input "出勤区分" at bounding box center [537, 184] width 1048 height 20
click at [60, 212] on li "出勤" at bounding box center [537, 214] width 1048 height 28
type input "**"
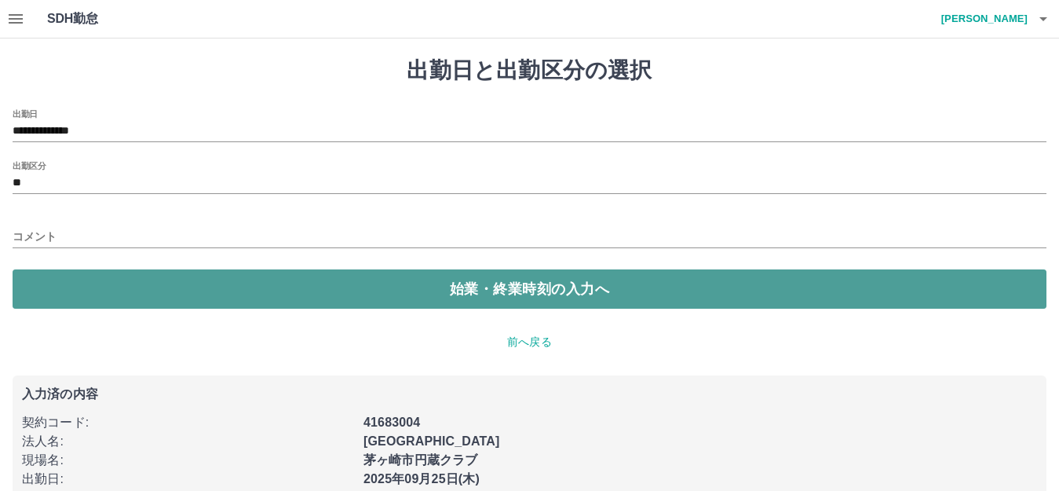
click at [119, 296] on button "始業・終業時刻の入力へ" at bounding box center [530, 288] width 1034 height 39
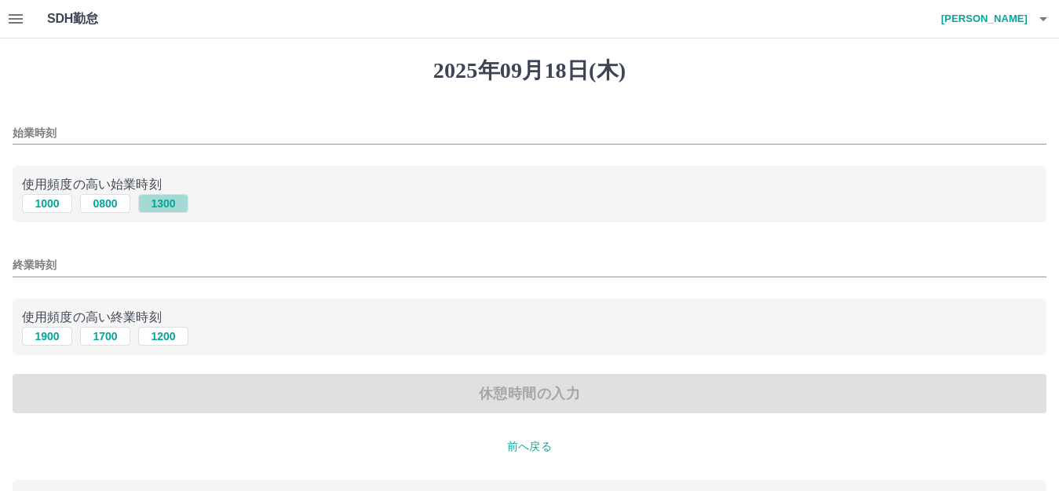
click at [167, 207] on button "1300" at bounding box center [163, 203] width 50 height 19
type input "****"
click at [50, 335] on button "1900" at bounding box center [47, 336] width 50 height 19
type input "****"
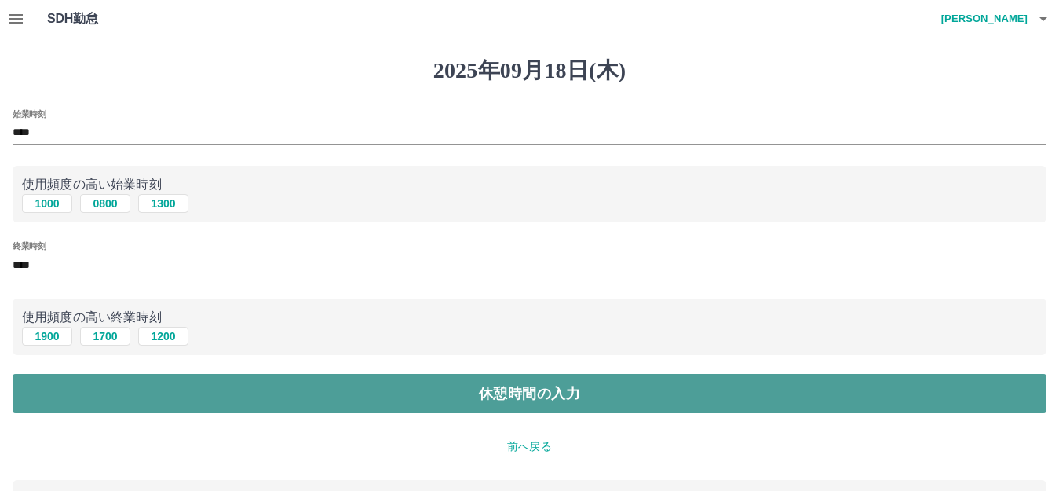
click at [132, 399] on button "休憩時間の入力" at bounding box center [530, 393] width 1034 height 39
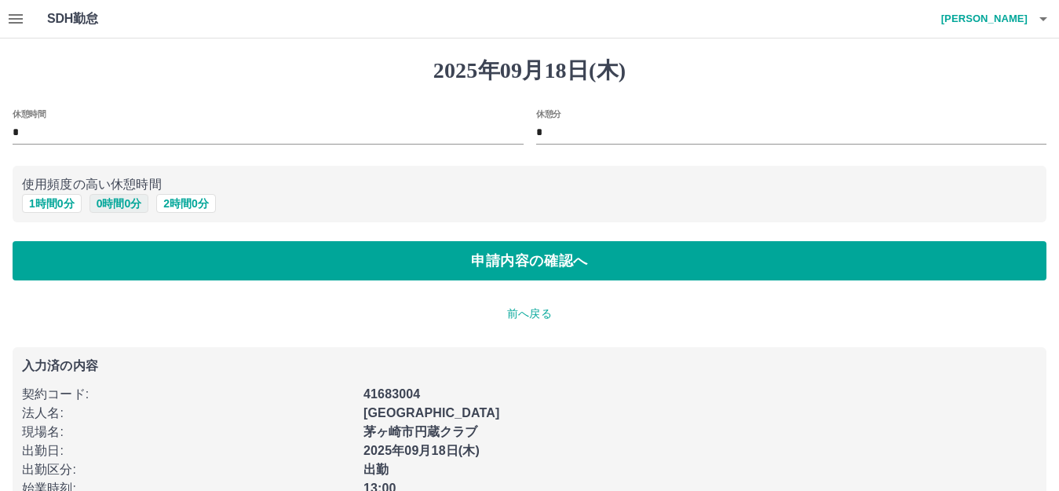
click at [126, 203] on button "0 時間 0 分" at bounding box center [120, 203] width 60 height 19
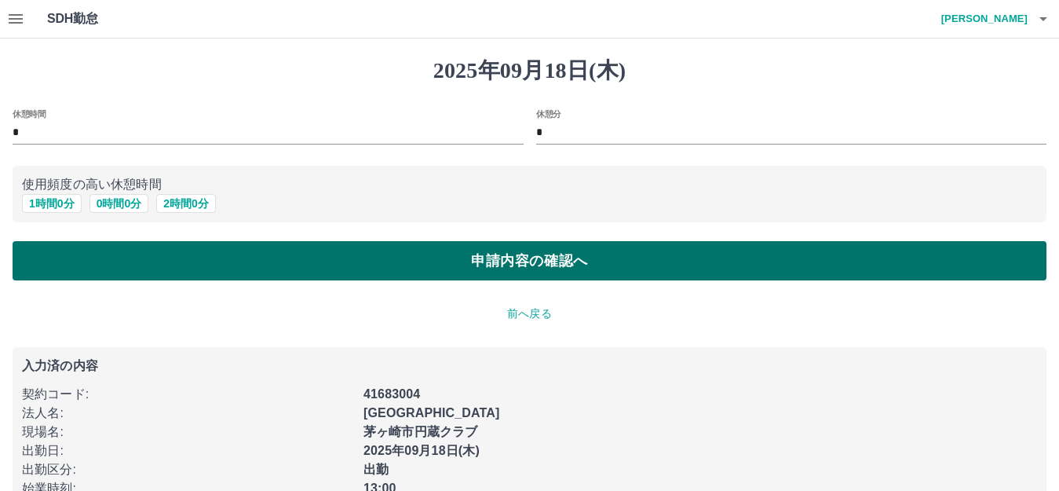
click at [327, 272] on button "申請内容の確認へ" at bounding box center [530, 260] width 1034 height 39
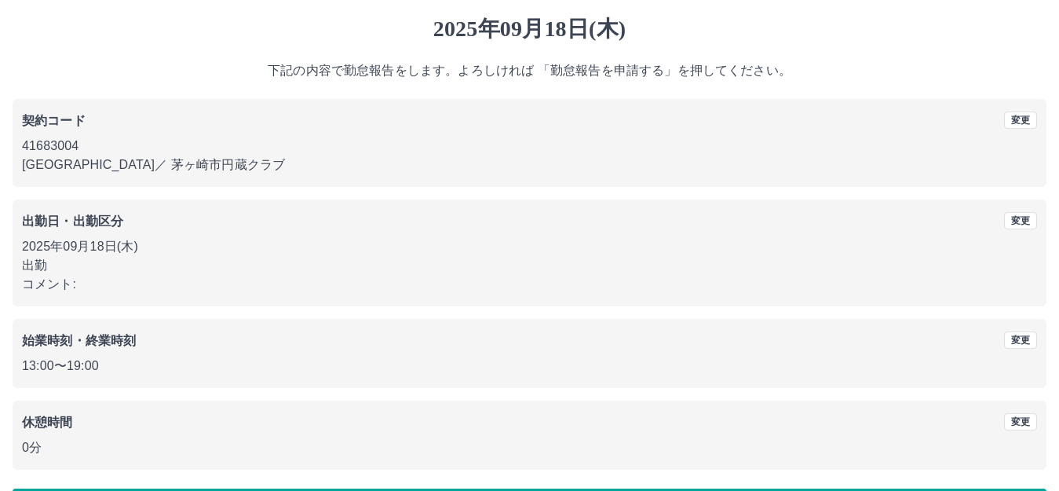
scroll to position [97, 0]
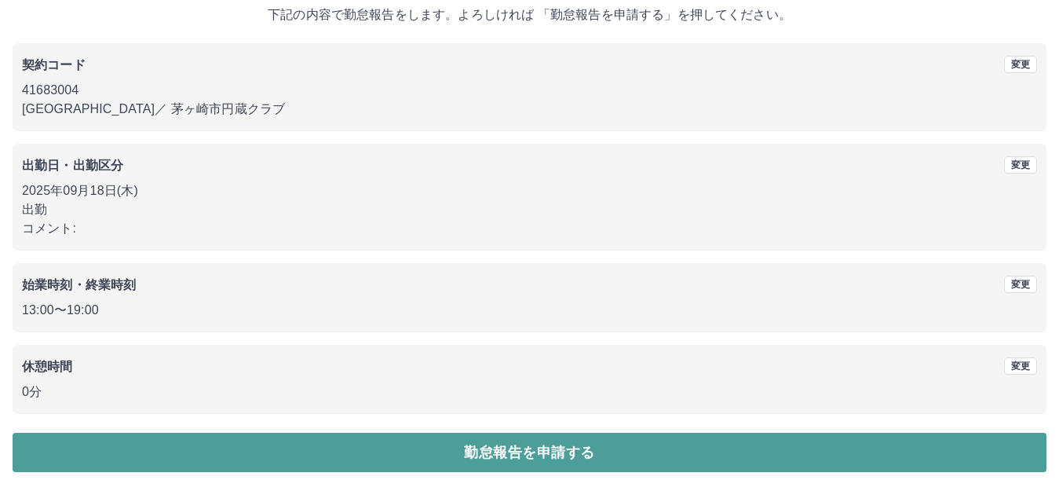
click at [579, 444] on button "勤怠報告を申請する" at bounding box center [530, 452] width 1034 height 39
